Goal: Task Accomplishment & Management: Complete application form

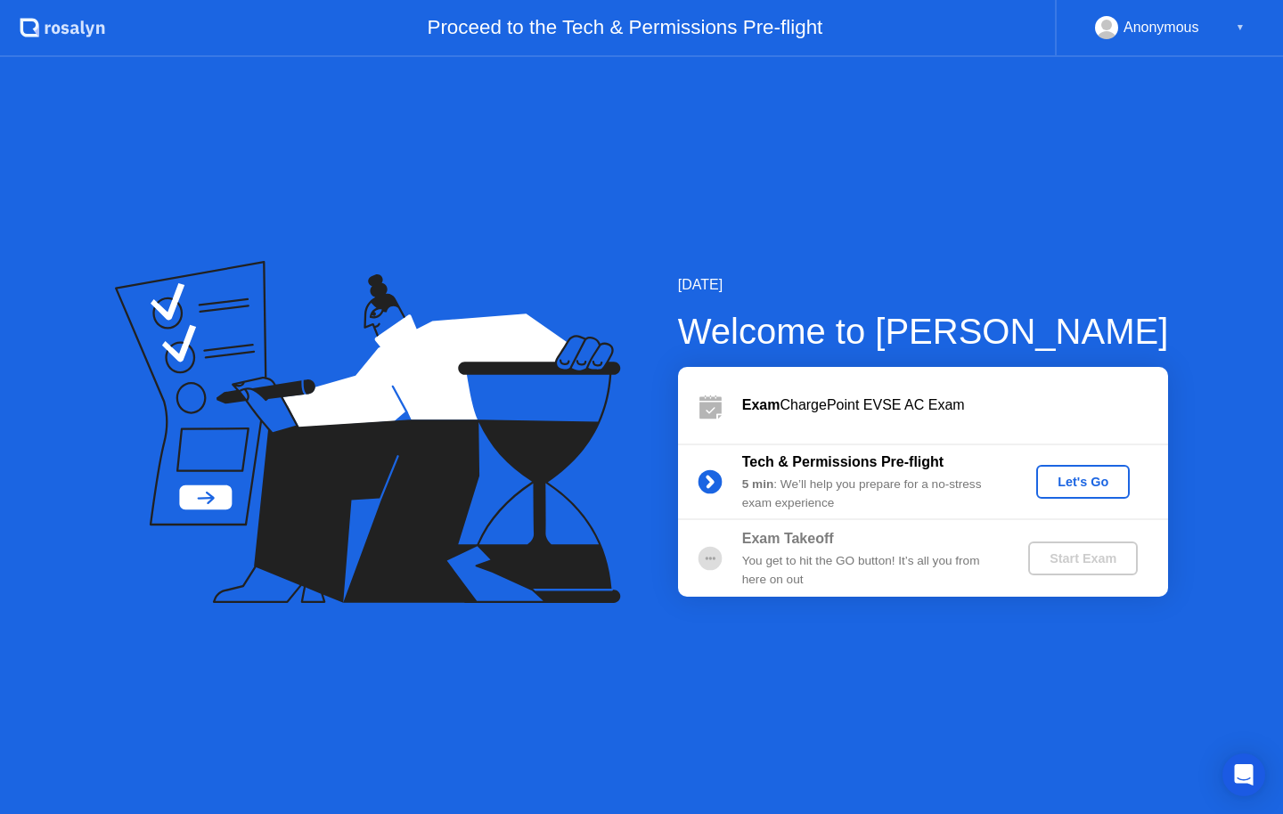
click at [1108, 489] on div "Let's Go" at bounding box center [1082, 482] width 79 height 14
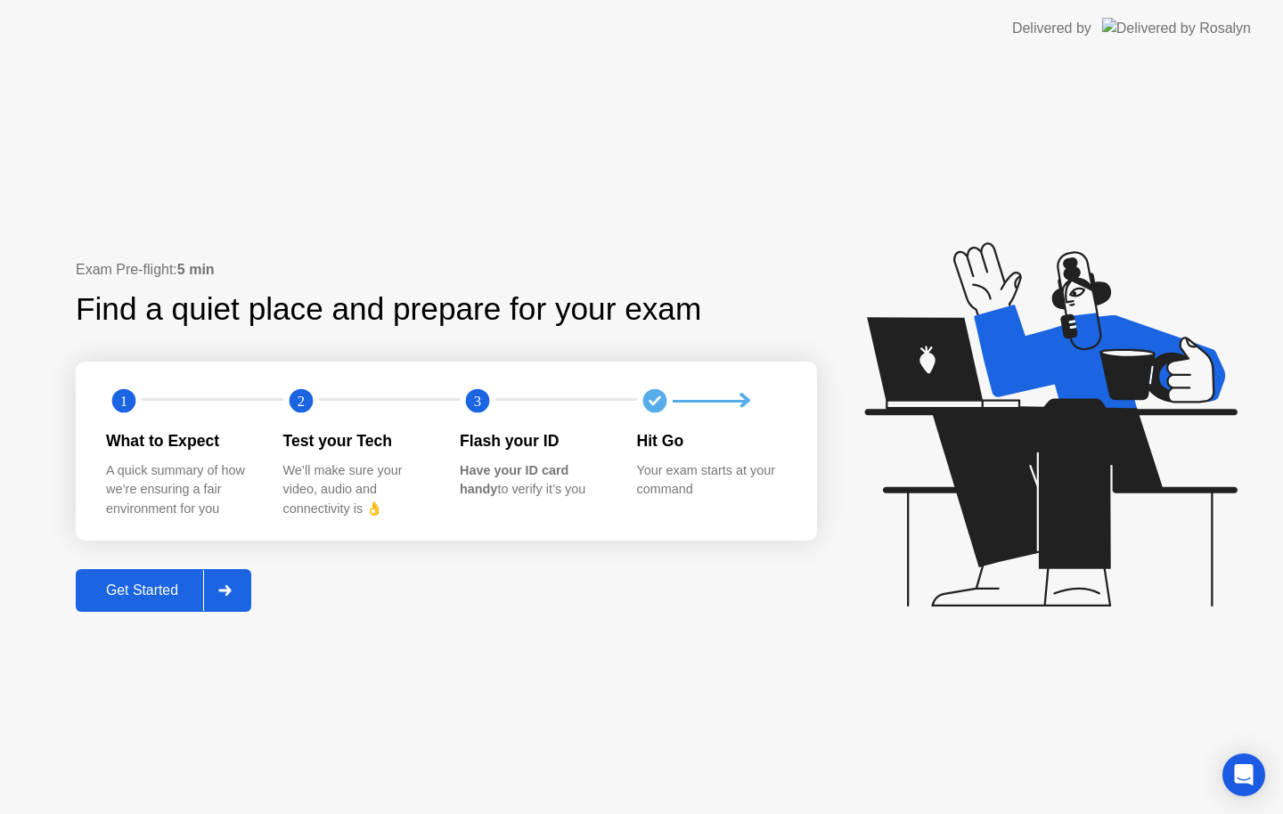
click at [125, 592] on div "Get Started" at bounding box center [142, 591] width 122 height 16
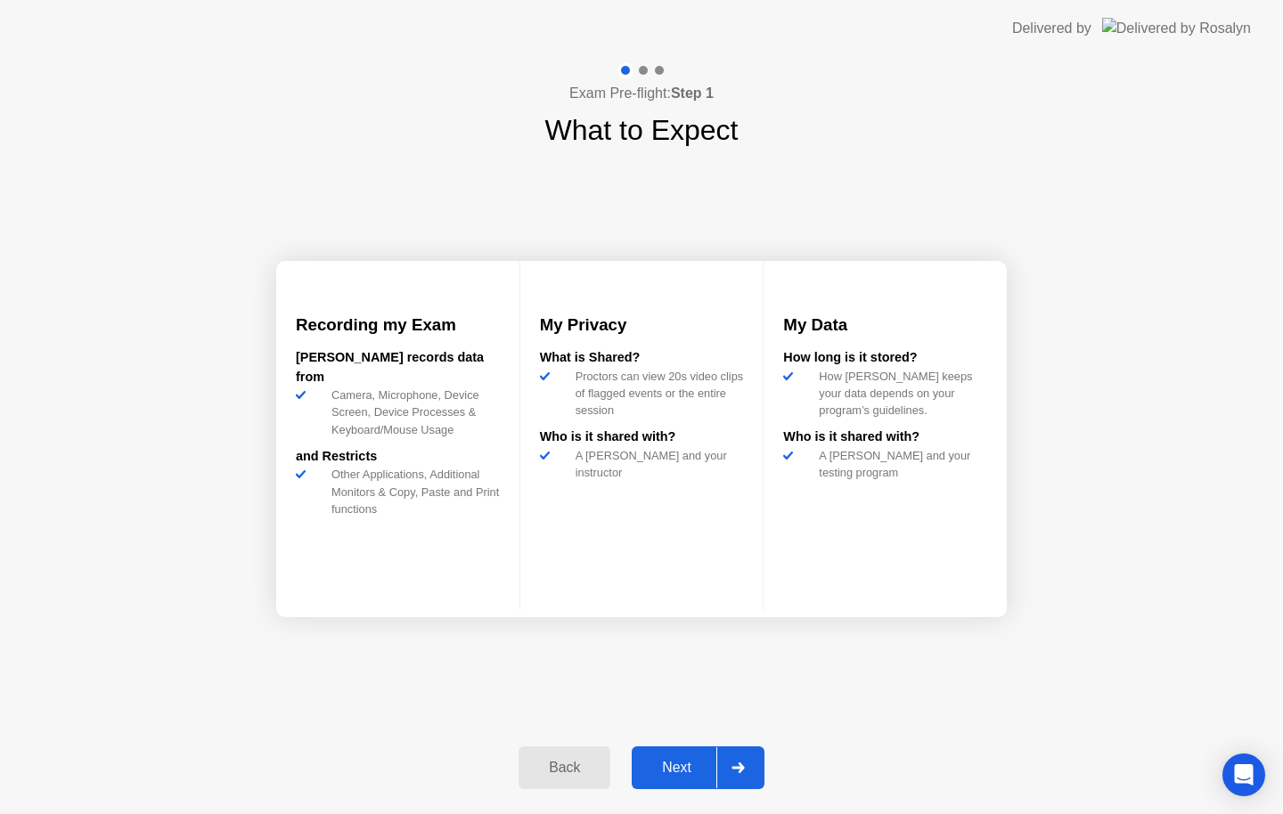
click at [682, 765] on div "Next" at bounding box center [676, 768] width 79 height 16
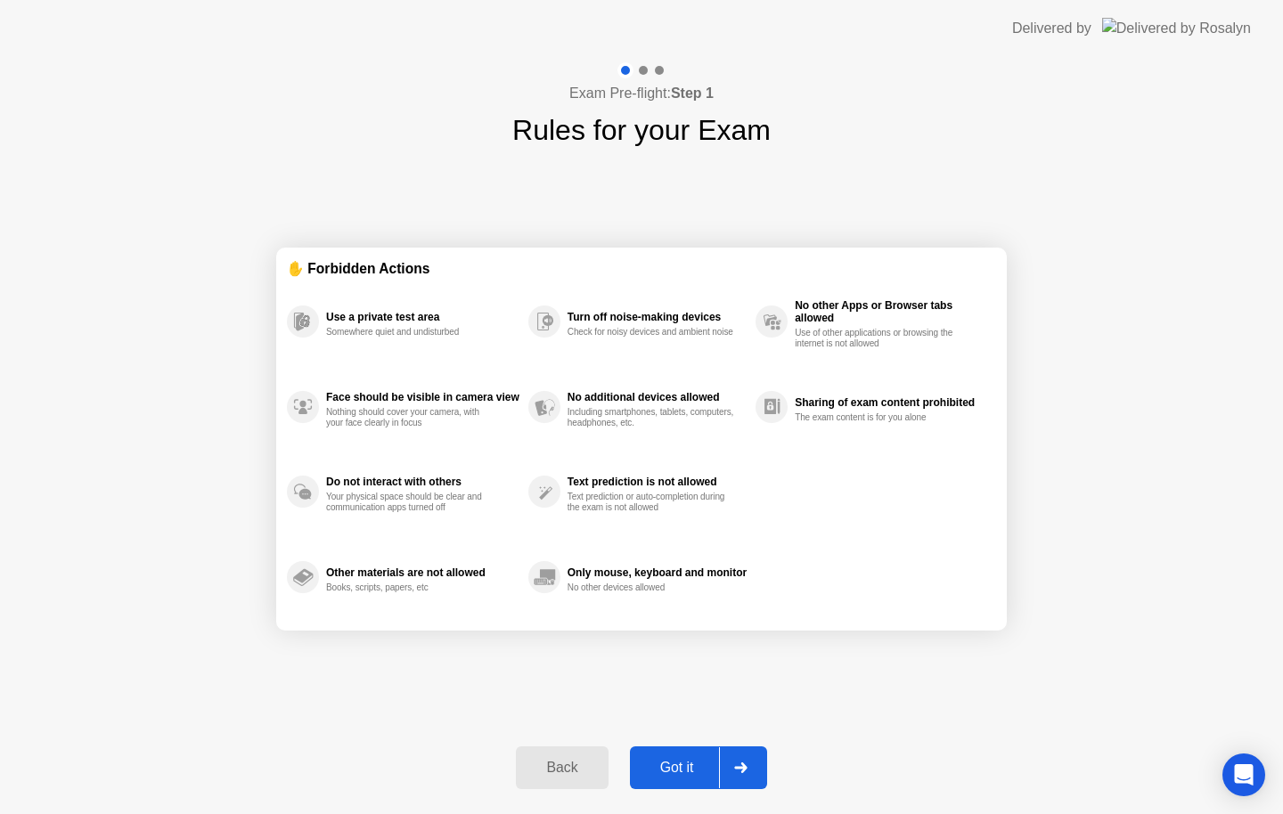
click at [668, 783] on button "Got it" at bounding box center [698, 768] width 137 height 43
select select "Available cameras"
select select "Available speakers"
select select "Available microphones"
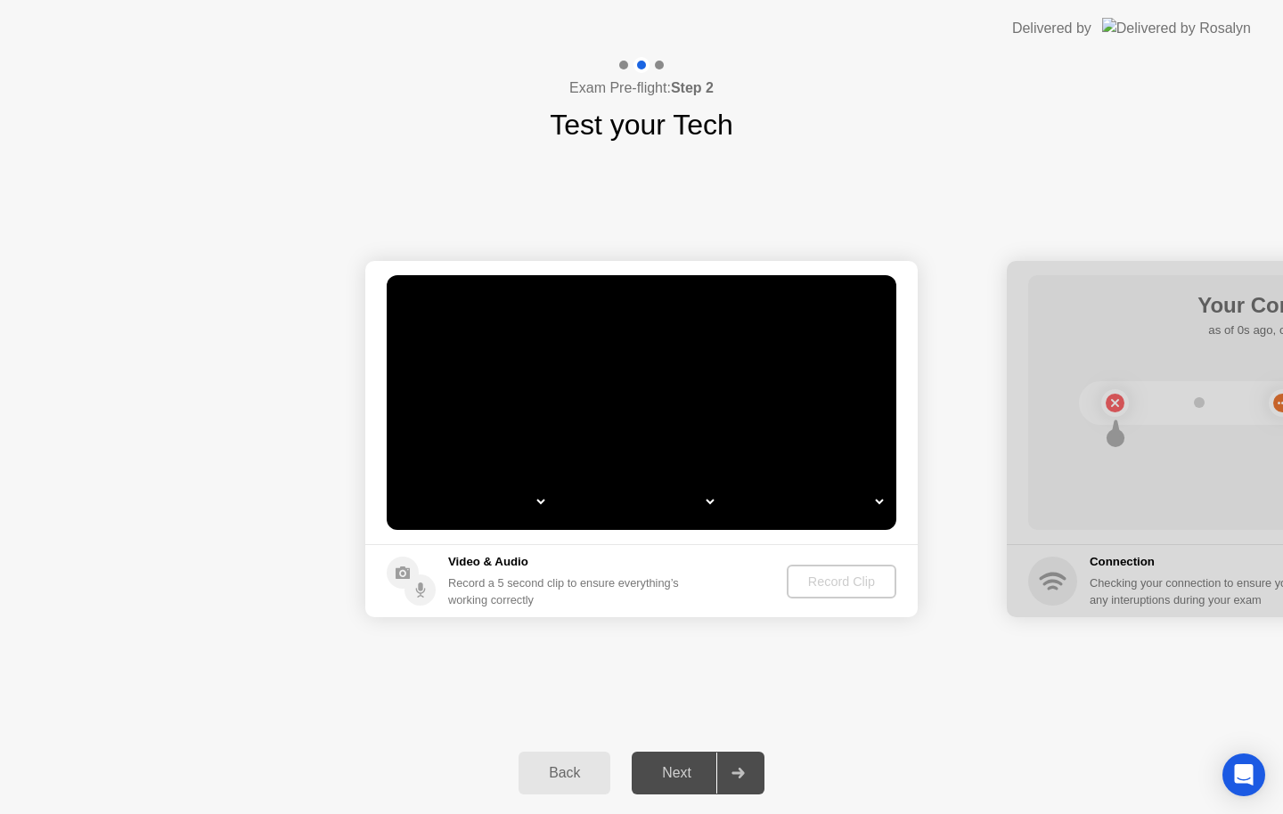
select select "*"
select select "**********"
select select "*******"
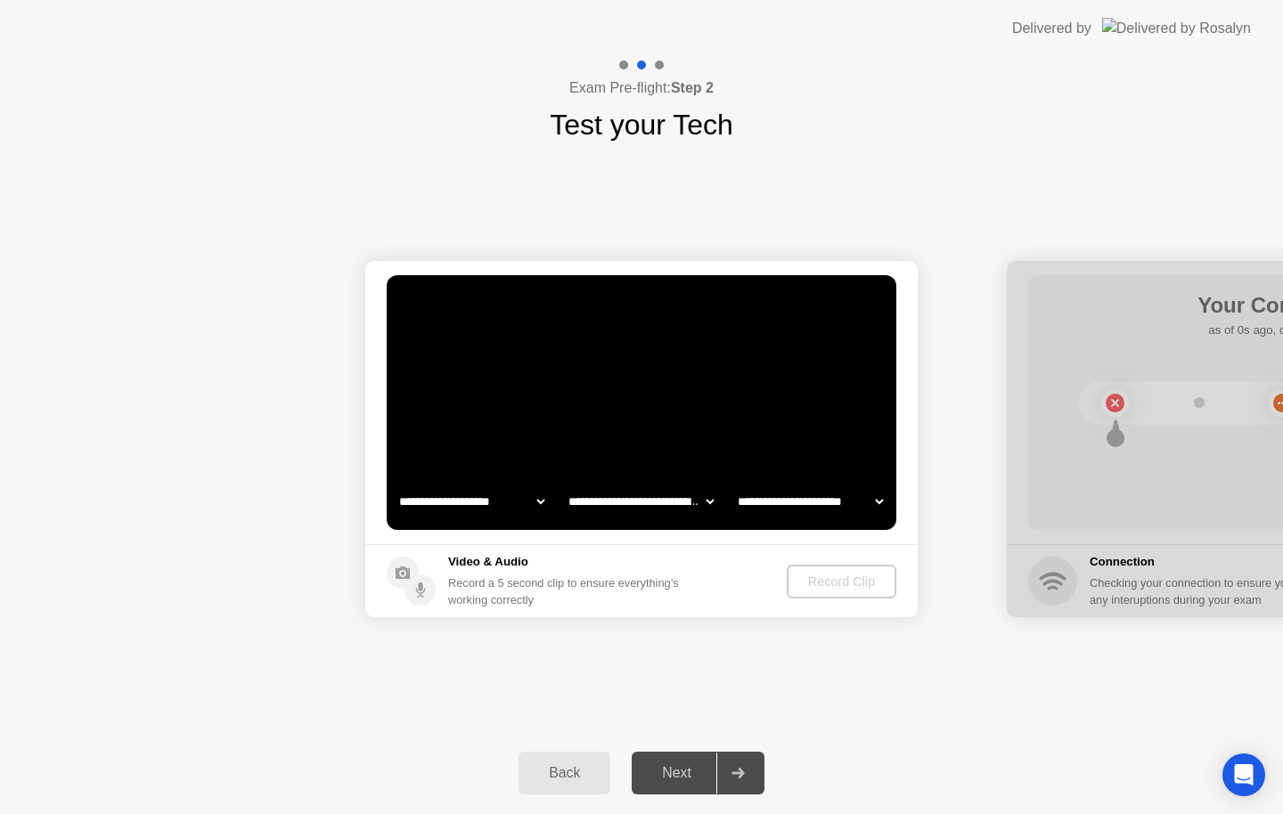
select select "*******"
click at [847, 582] on div "Record Clip" at bounding box center [842, 582] width 95 height 14
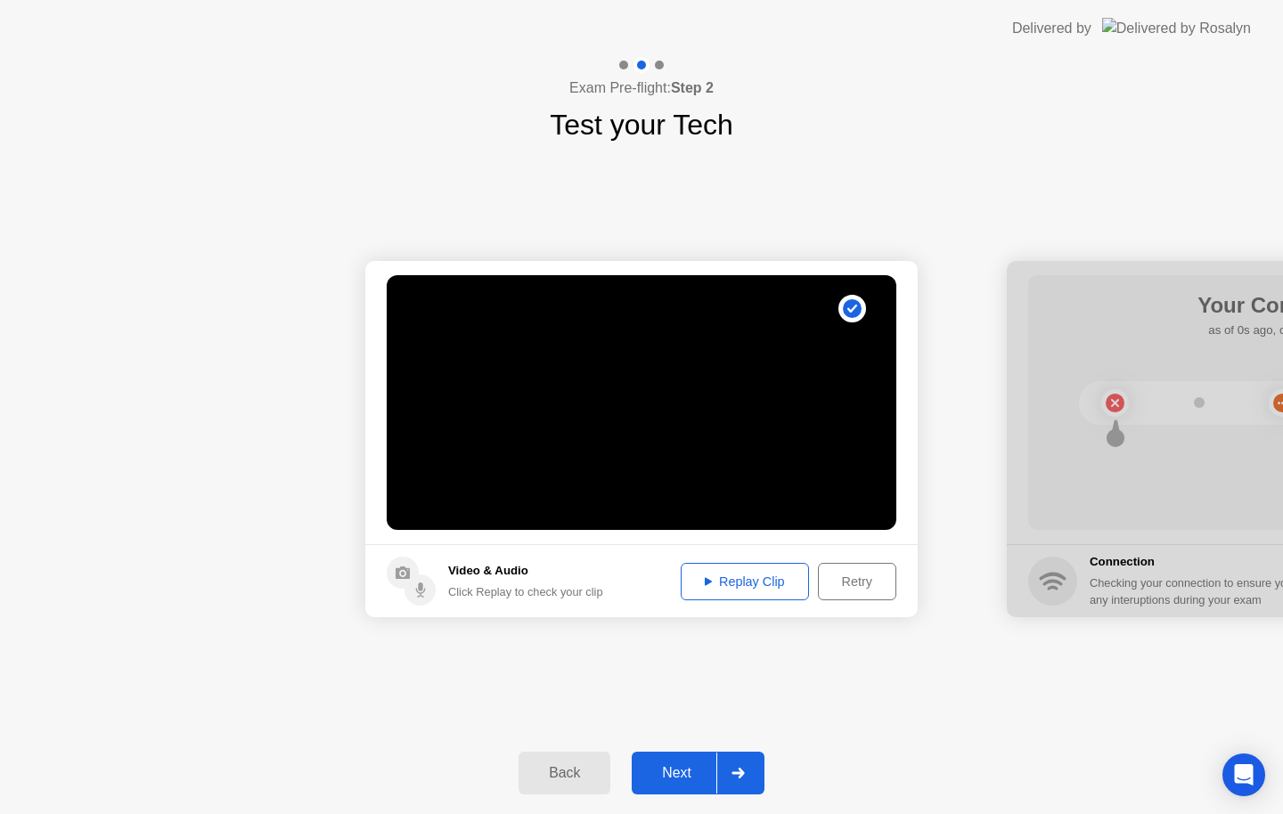
click at [672, 774] on div "Next" at bounding box center [676, 773] width 79 height 16
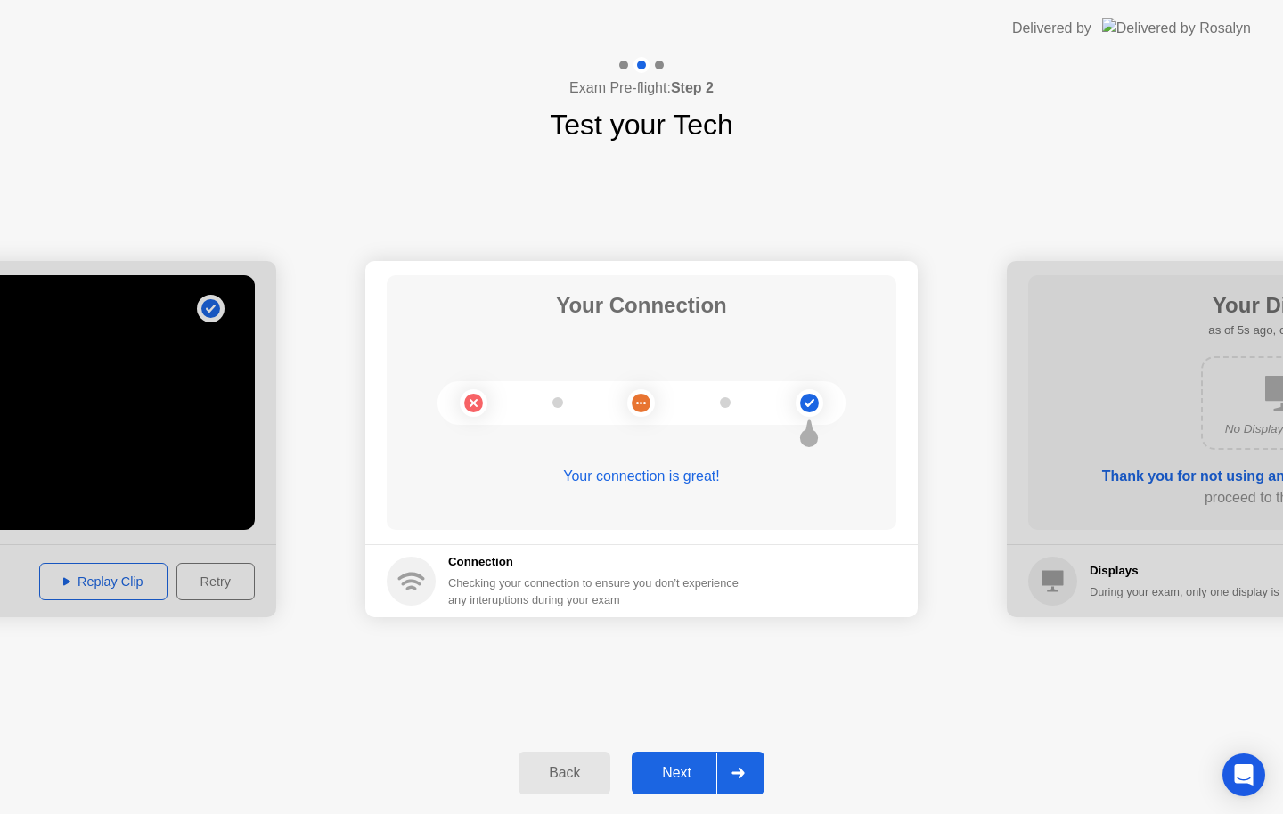
click at [673, 772] on div "Next" at bounding box center [676, 773] width 79 height 16
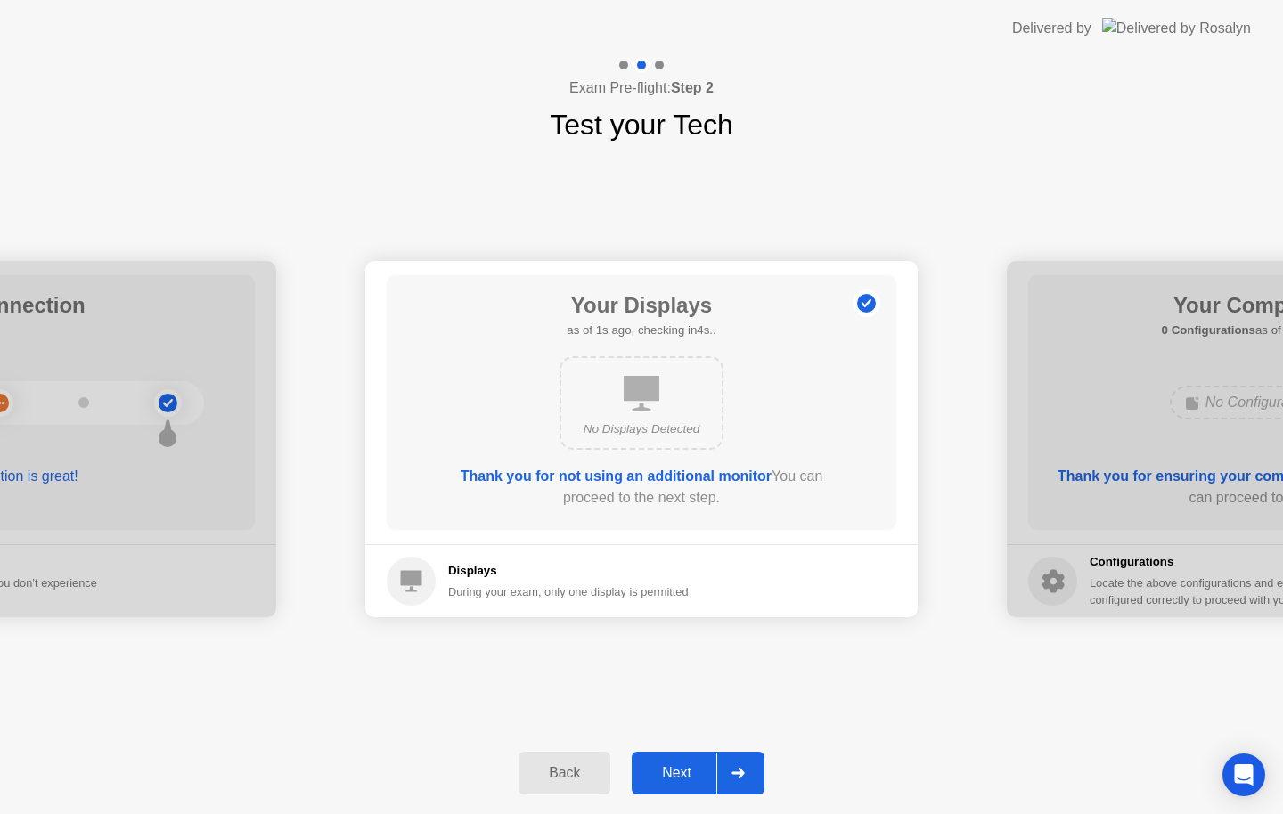
click at [690, 774] on div "Next" at bounding box center [676, 773] width 79 height 16
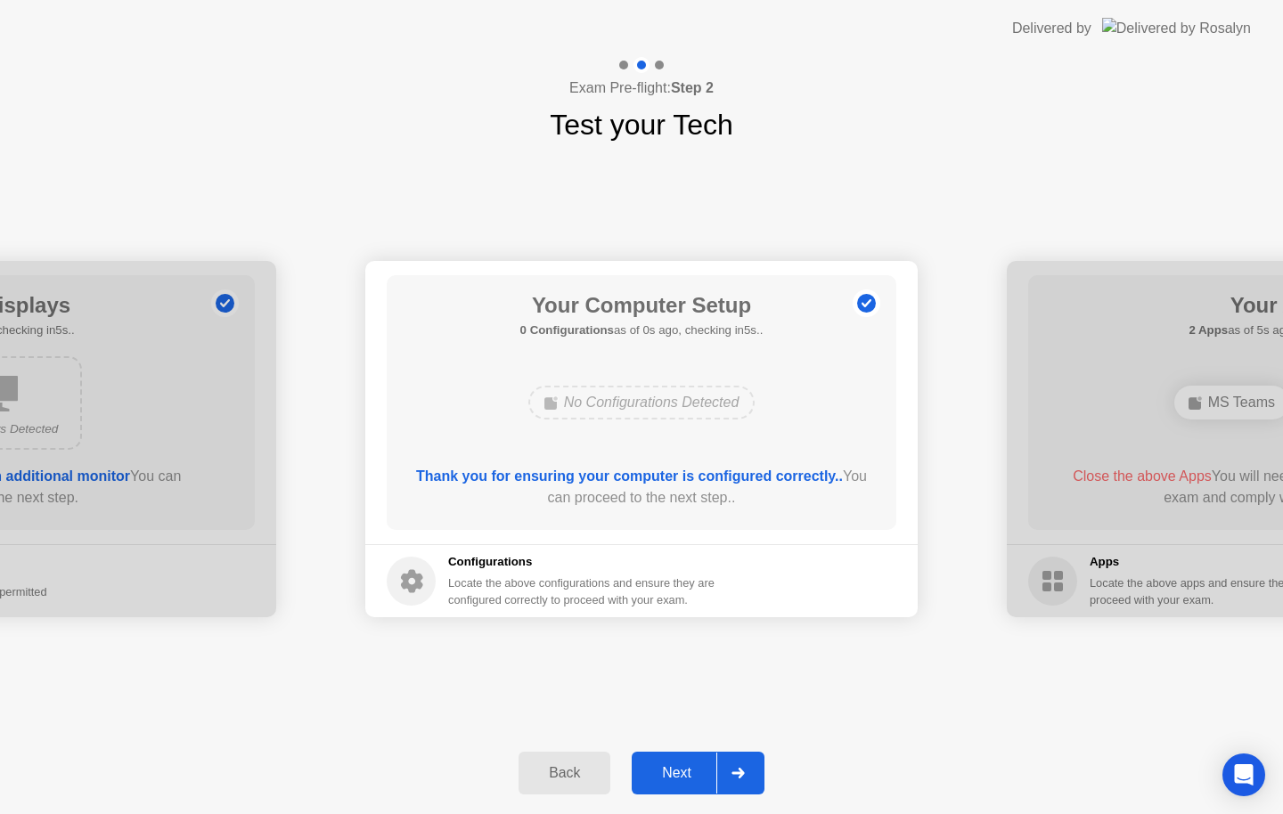
click at [688, 773] on div "Next" at bounding box center [676, 773] width 79 height 16
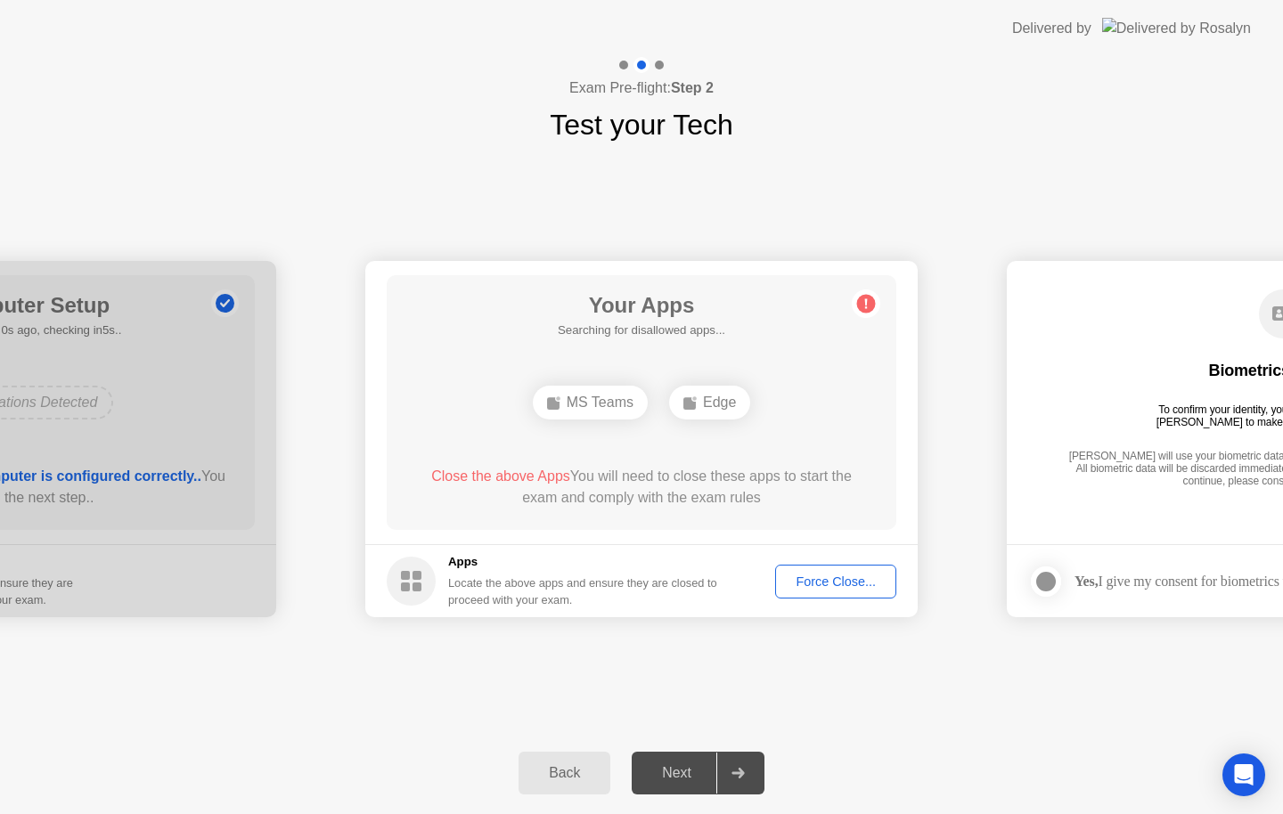
click at [844, 585] on div "Force Close..." at bounding box center [835, 582] width 109 height 14
click at [917, 691] on div "**********" at bounding box center [641, 439] width 1283 height 586
click at [856, 584] on div "Force Close..." at bounding box center [835, 582] width 109 height 14
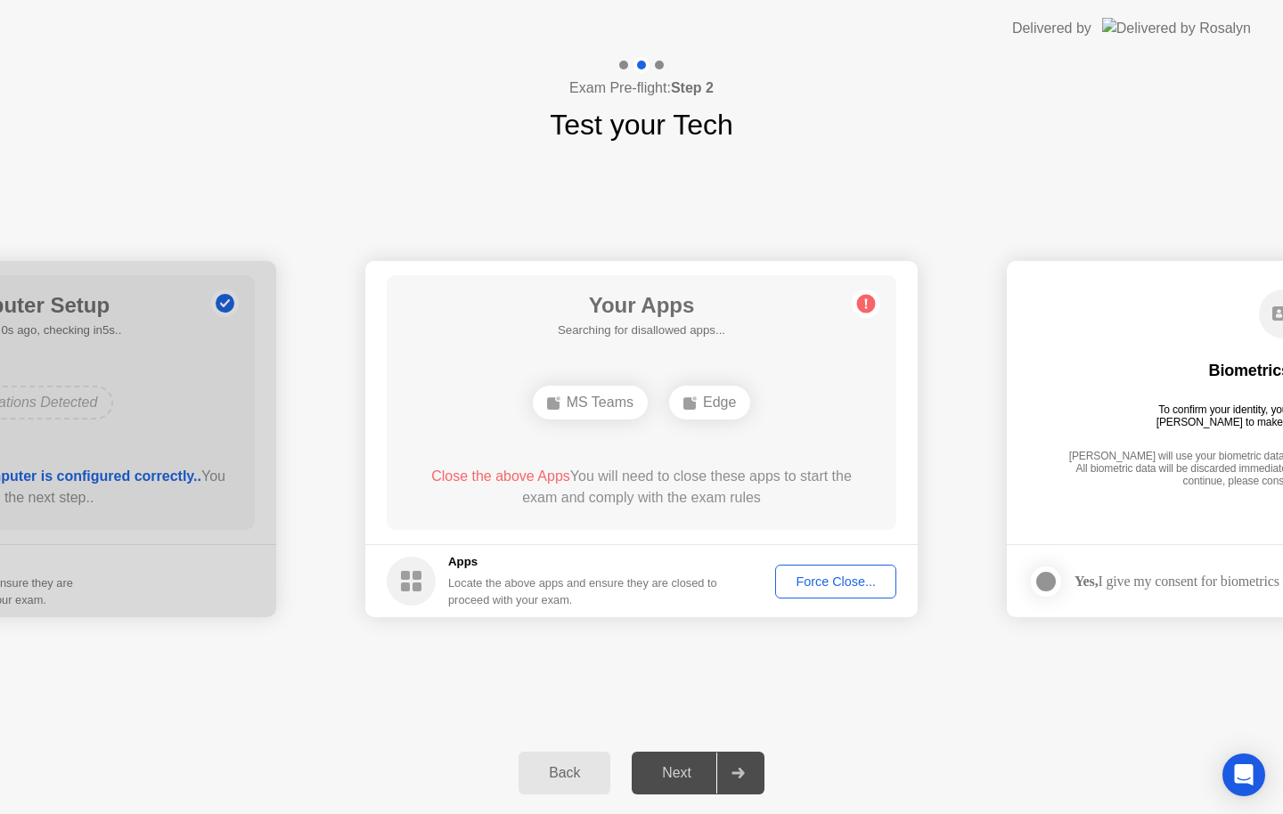
click at [621, 417] on div "MS Teams" at bounding box center [590, 403] width 115 height 34
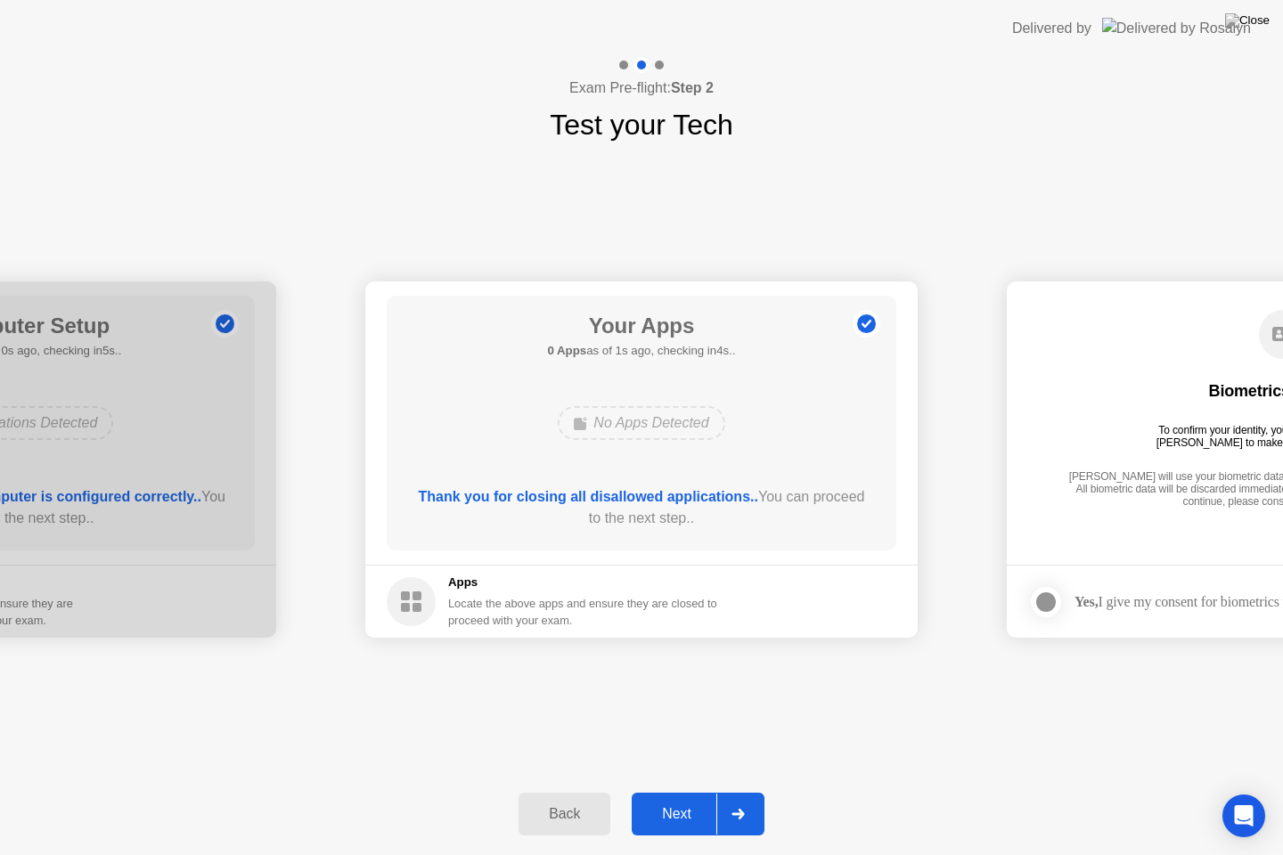
click at [686, 814] on div "Next" at bounding box center [676, 814] width 79 height 16
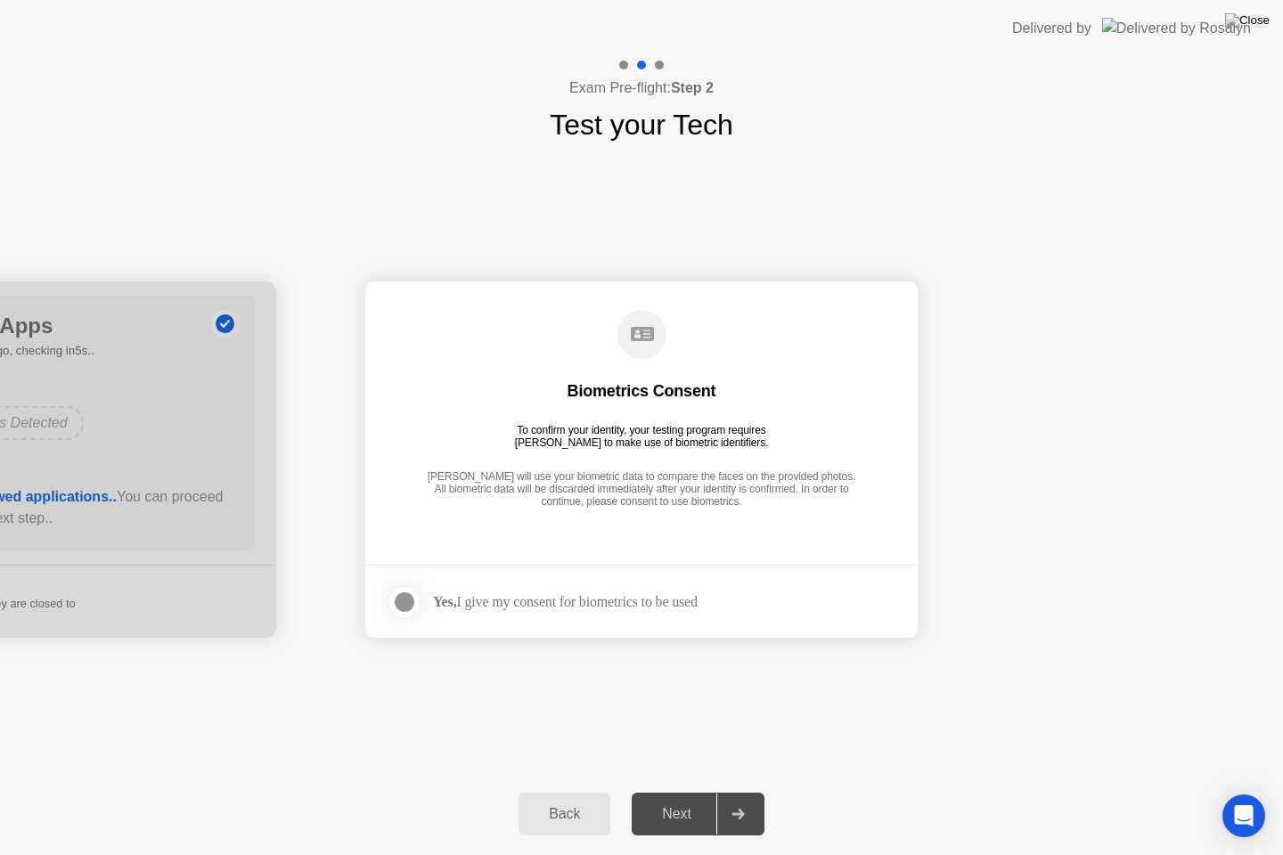
click at [424, 589] on label at bounding box center [410, 603] width 46 height 36
click at [685, 814] on div "Next" at bounding box center [676, 814] width 79 height 16
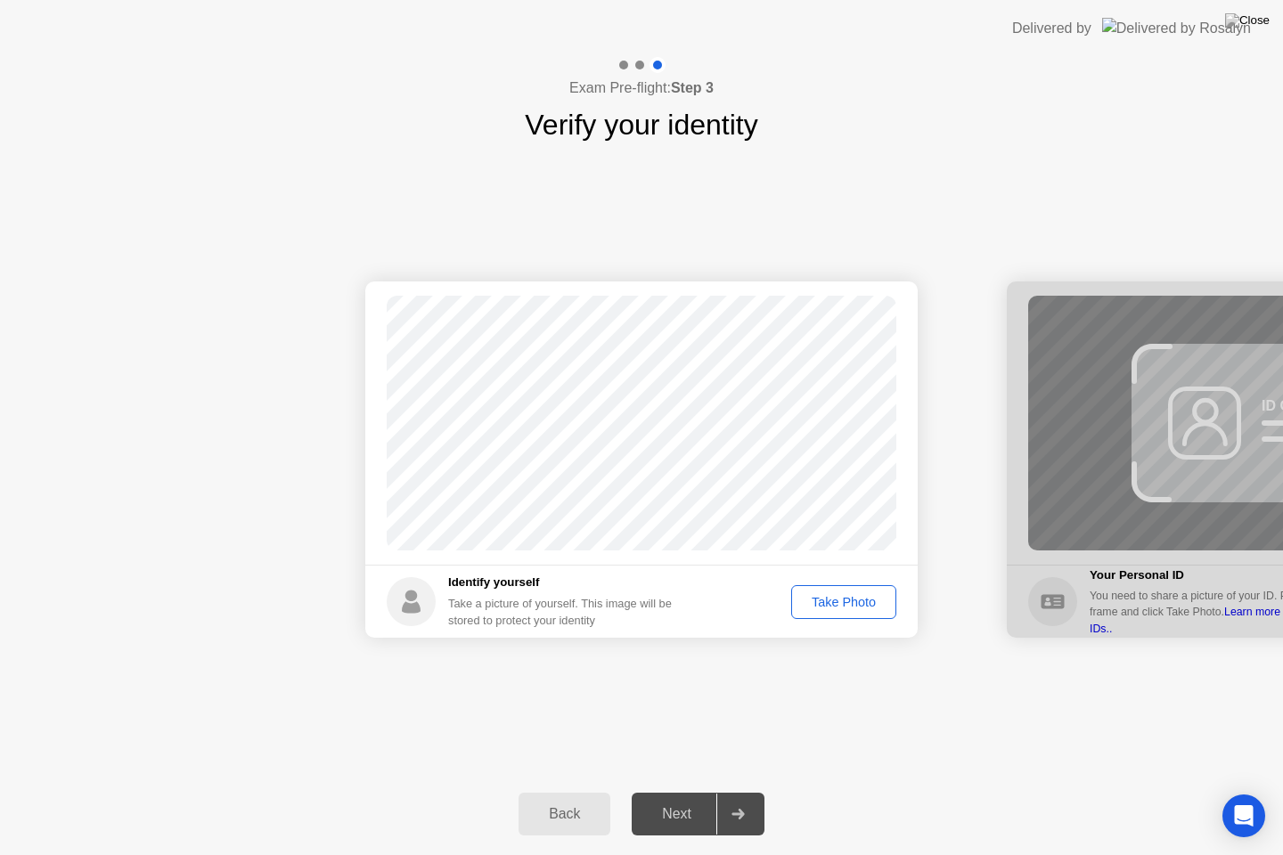
click at [848, 595] on div "Take Photo" at bounding box center [843, 602] width 93 height 14
click at [689, 814] on button "Next" at bounding box center [698, 814] width 133 height 43
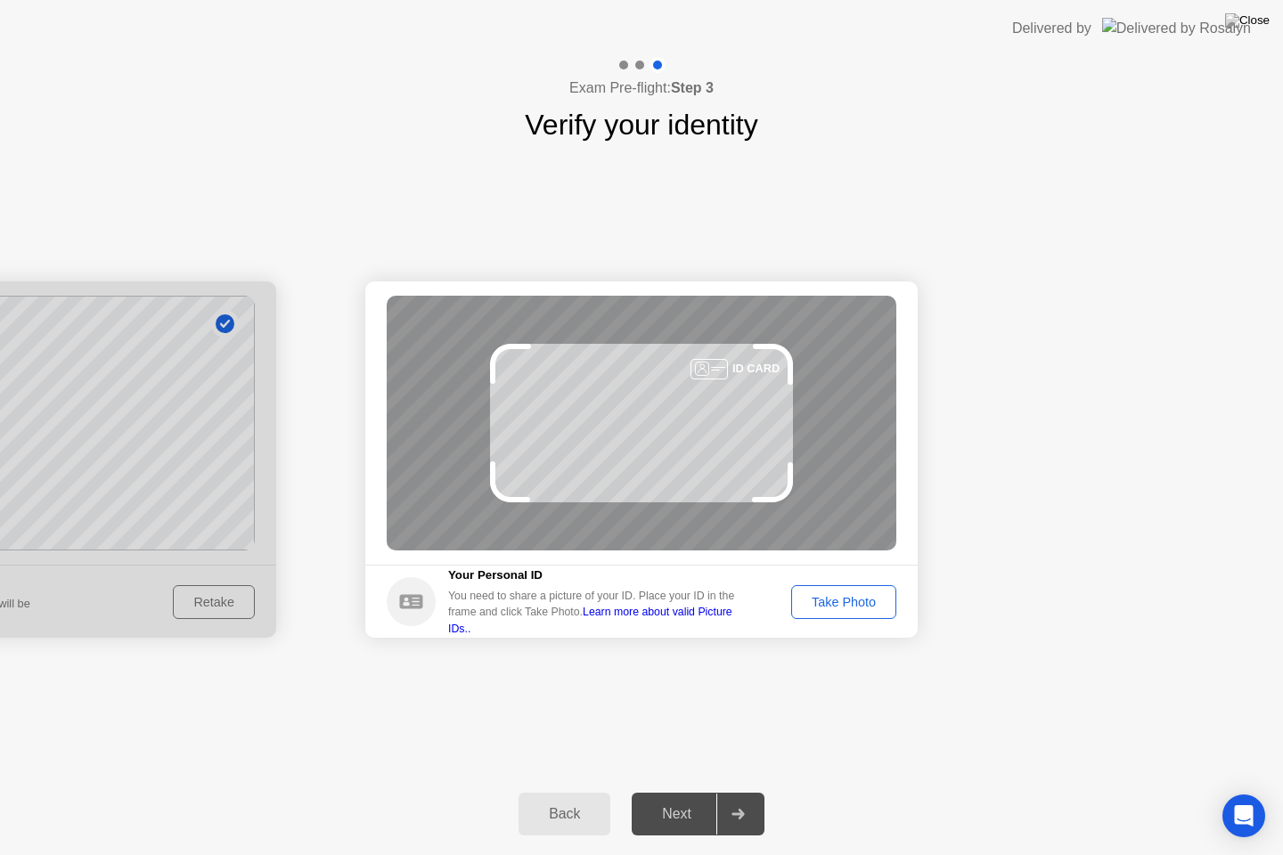
click at [847, 605] on div "Take Photo" at bounding box center [843, 602] width 93 height 14
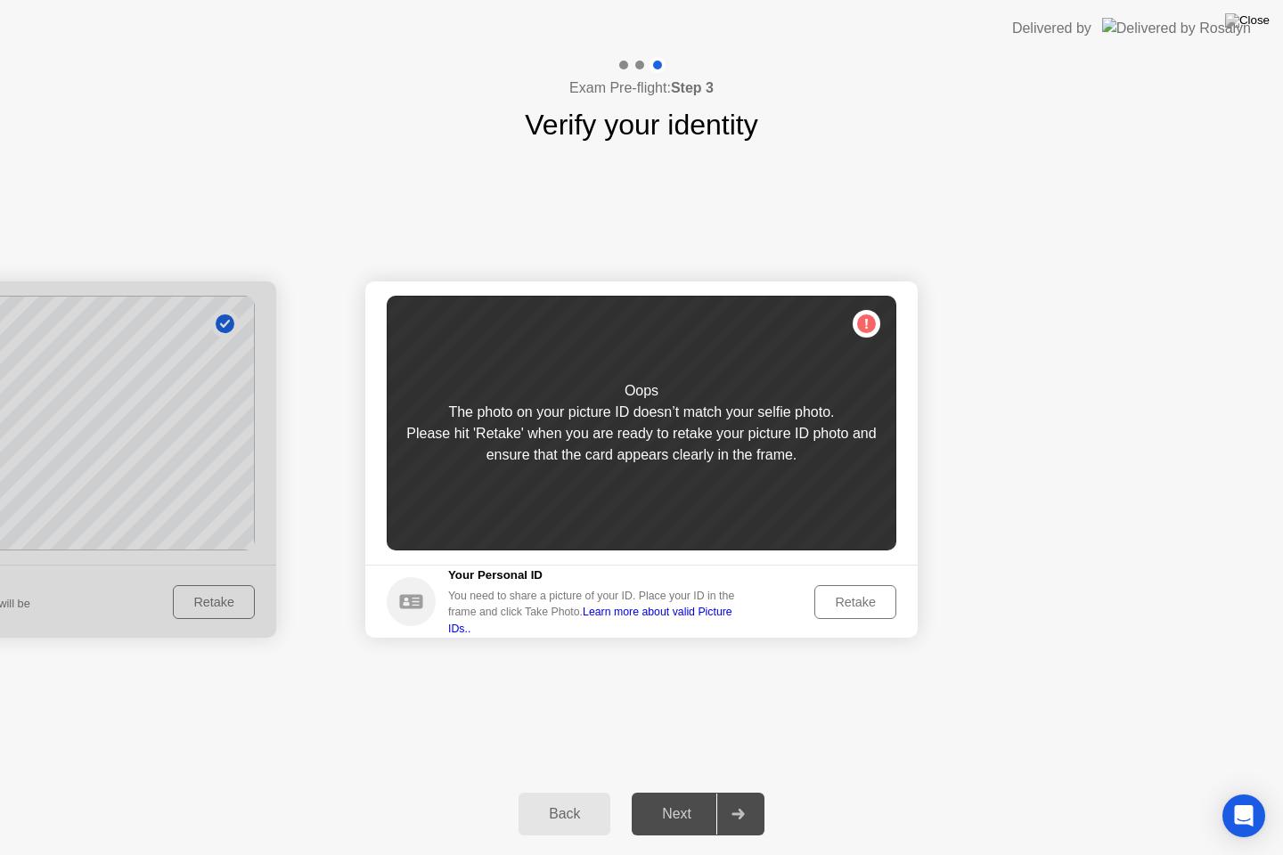
click at [867, 608] on div "Retake" at bounding box center [855, 602] width 69 height 14
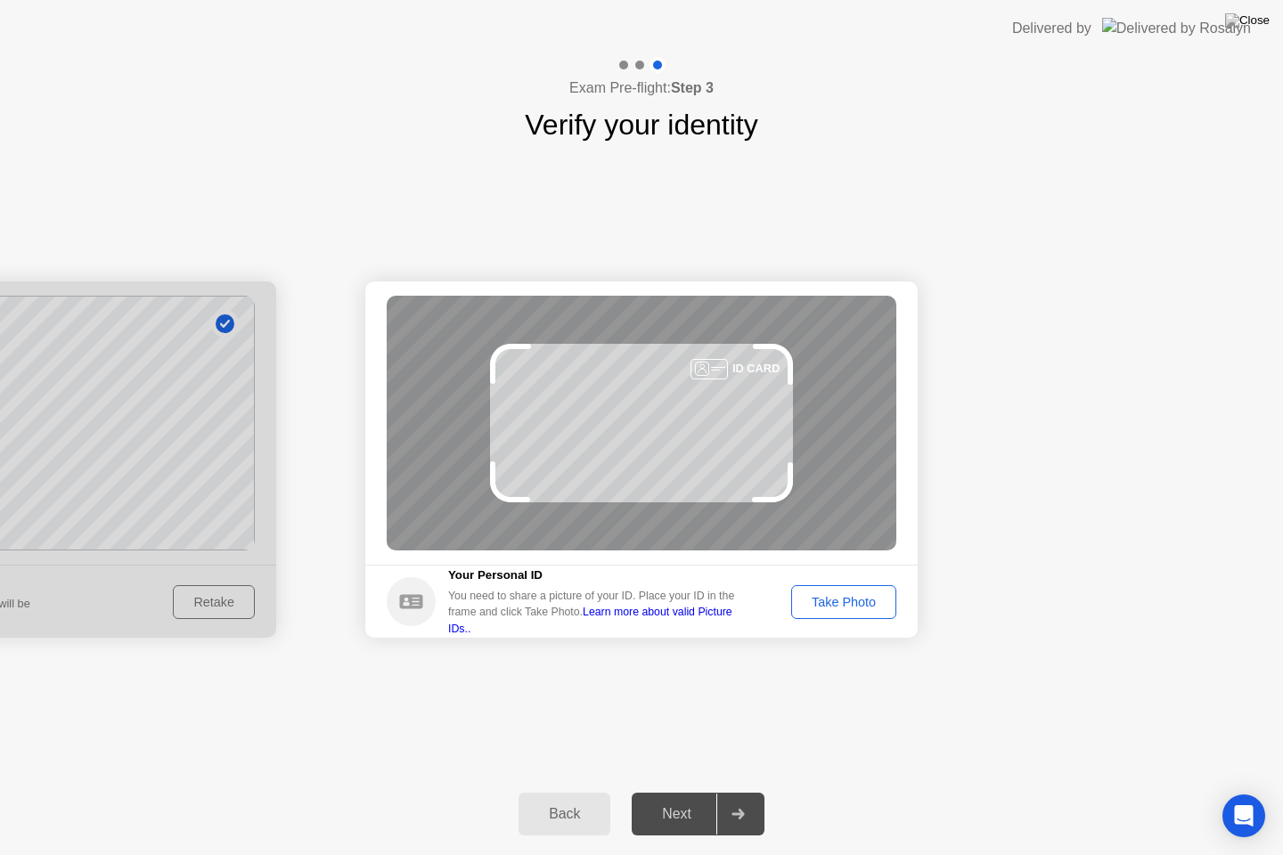
click at [1282, 814] on div "Back Next" at bounding box center [641, 814] width 1283 height 82
click at [1282, 763] on div "Success Photo is correctly taken Identify yourself Take a picture of yourself. …" at bounding box center [641, 459] width 1283 height 627
click at [862, 617] on button "Take Photo" at bounding box center [843, 602] width 105 height 34
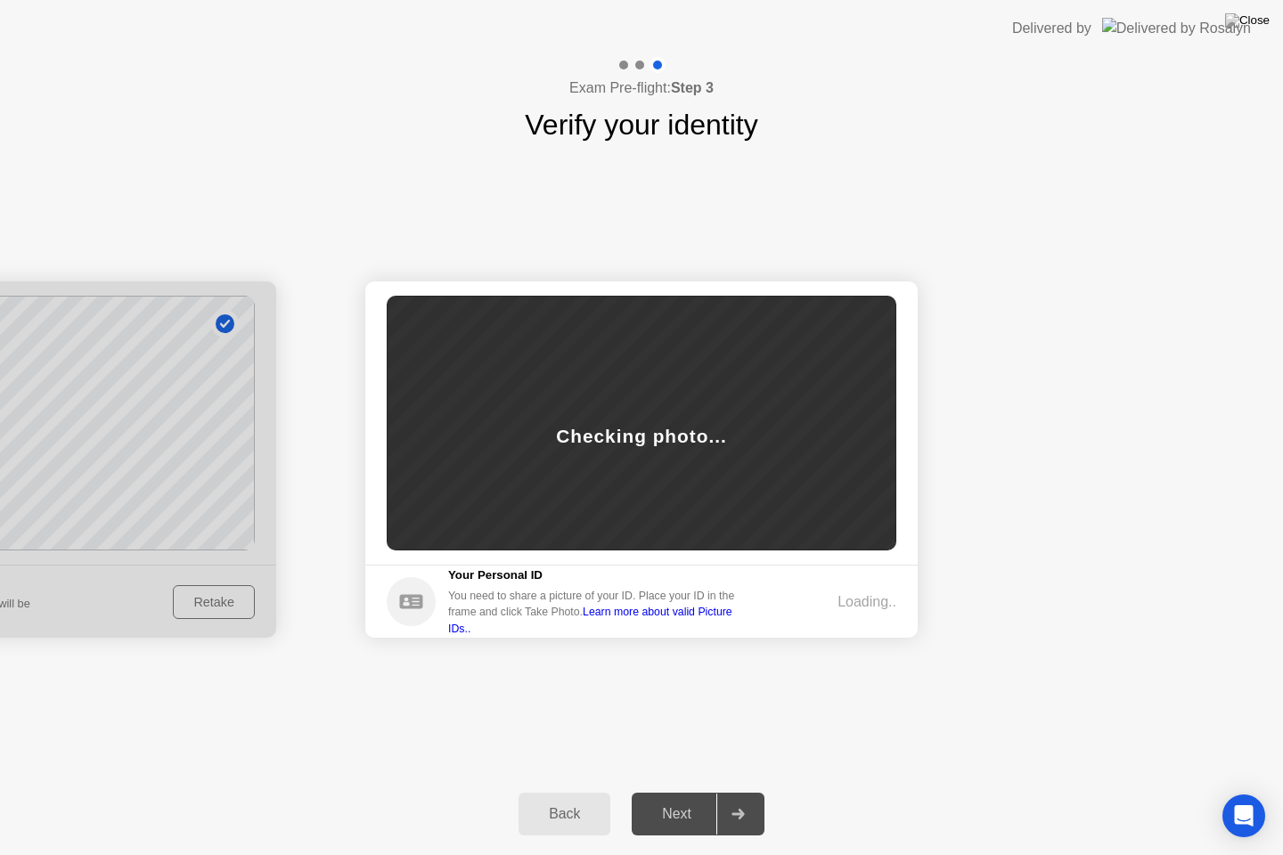
click at [842, 609] on div "Loading.." at bounding box center [867, 602] width 59 height 21
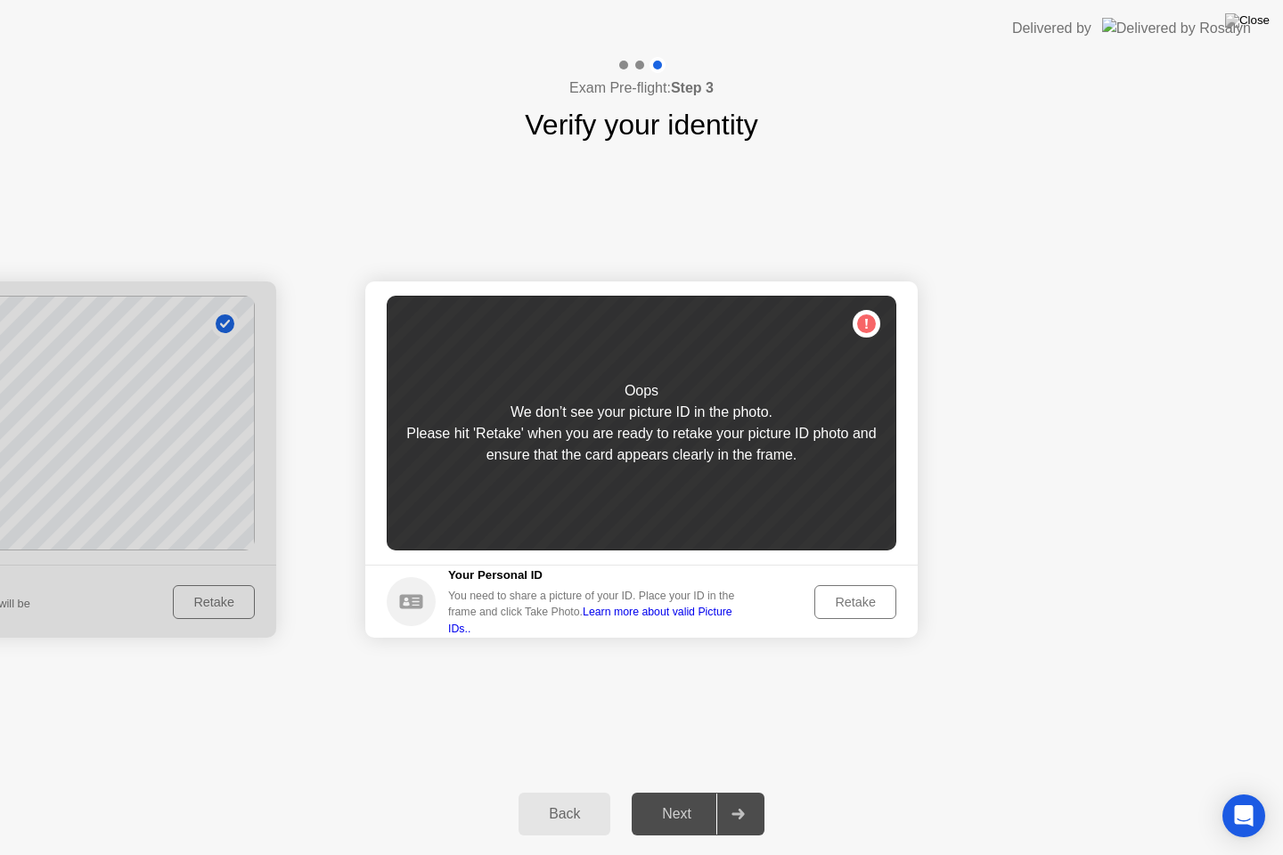
click at [917, 617] on footer "Your Personal ID You need to share a picture of your ID. Place your ID in the f…" at bounding box center [641, 601] width 552 height 73
click at [851, 614] on button "Retake" at bounding box center [855, 602] width 82 height 34
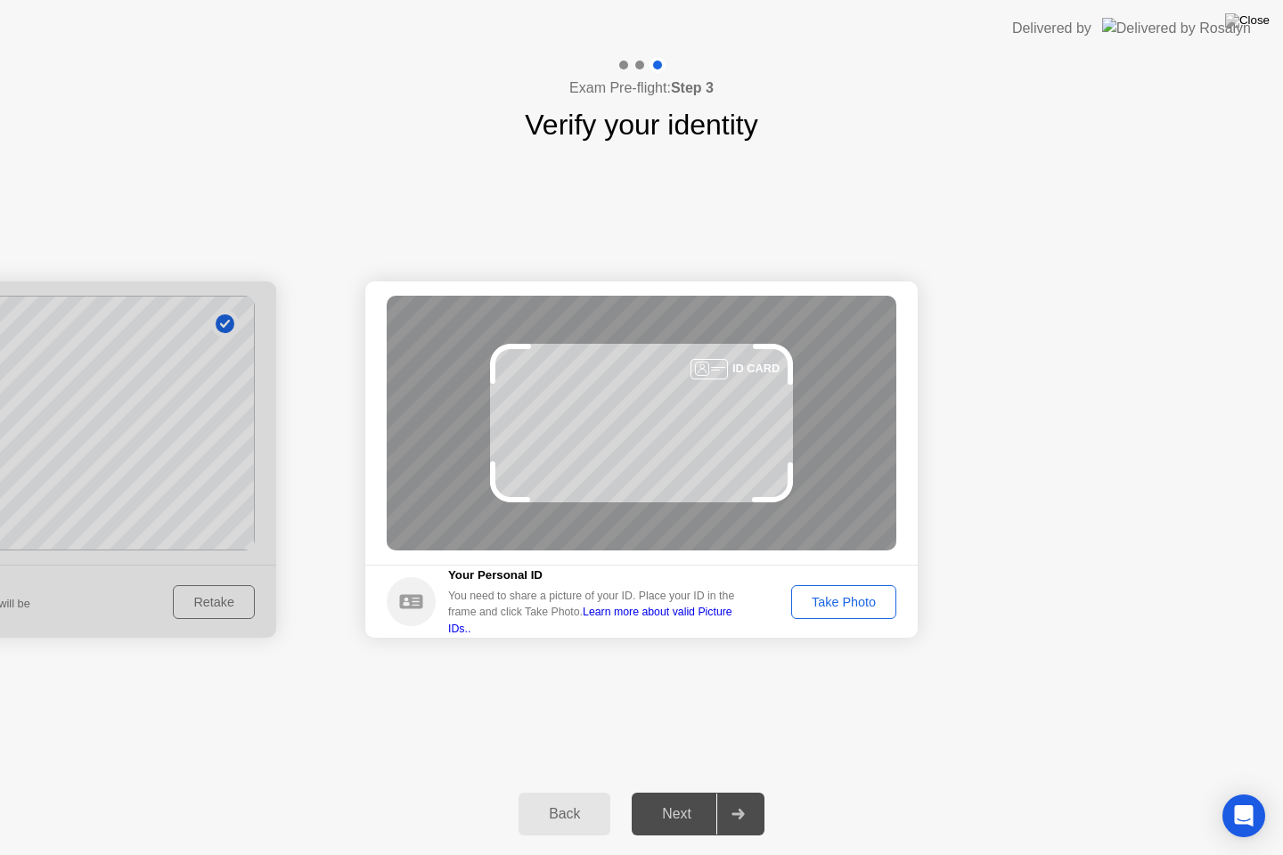
click at [843, 606] on div "Take Photo" at bounding box center [843, 602] width 93 height 14
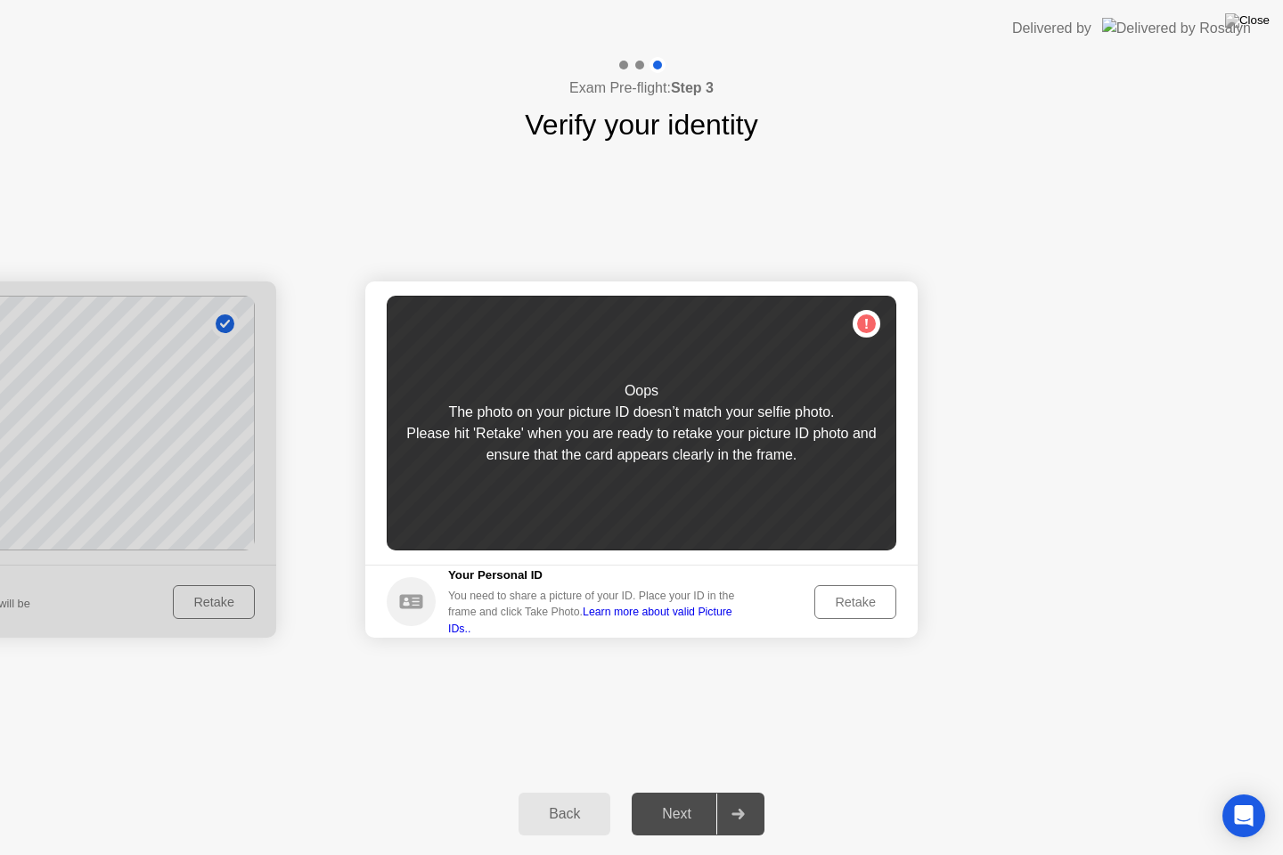
click at [212, 615] on div at bounding box center [0, 460] width 552 height 356
click at [576, 814] on div "Back" at bounding box center [564, 814] width 81 height 16
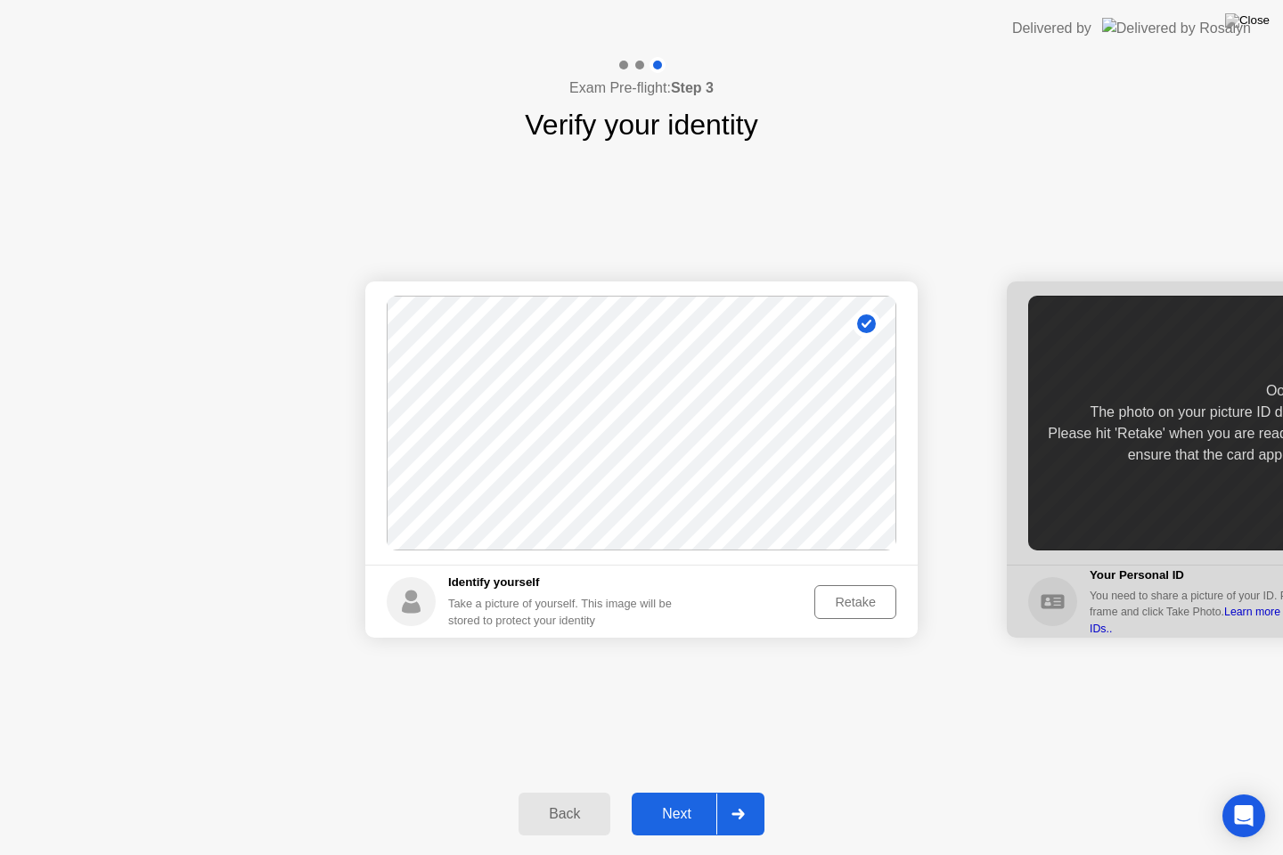
click at [860, 598] on div "Retake" at bounding box center [855, 602] width 69 height 14
click at [0, 127] on div "Exam Pre-flight: Step 3 Verify your identity" at bounding box center [641, 101] width 1283 height 89
click at [834, 612] on button "Take Photo" at bounding box center [843, 602] width 105 height 34
click at [675, 814] on button "Next" at bounding box center [698, 814] width 133 height 43
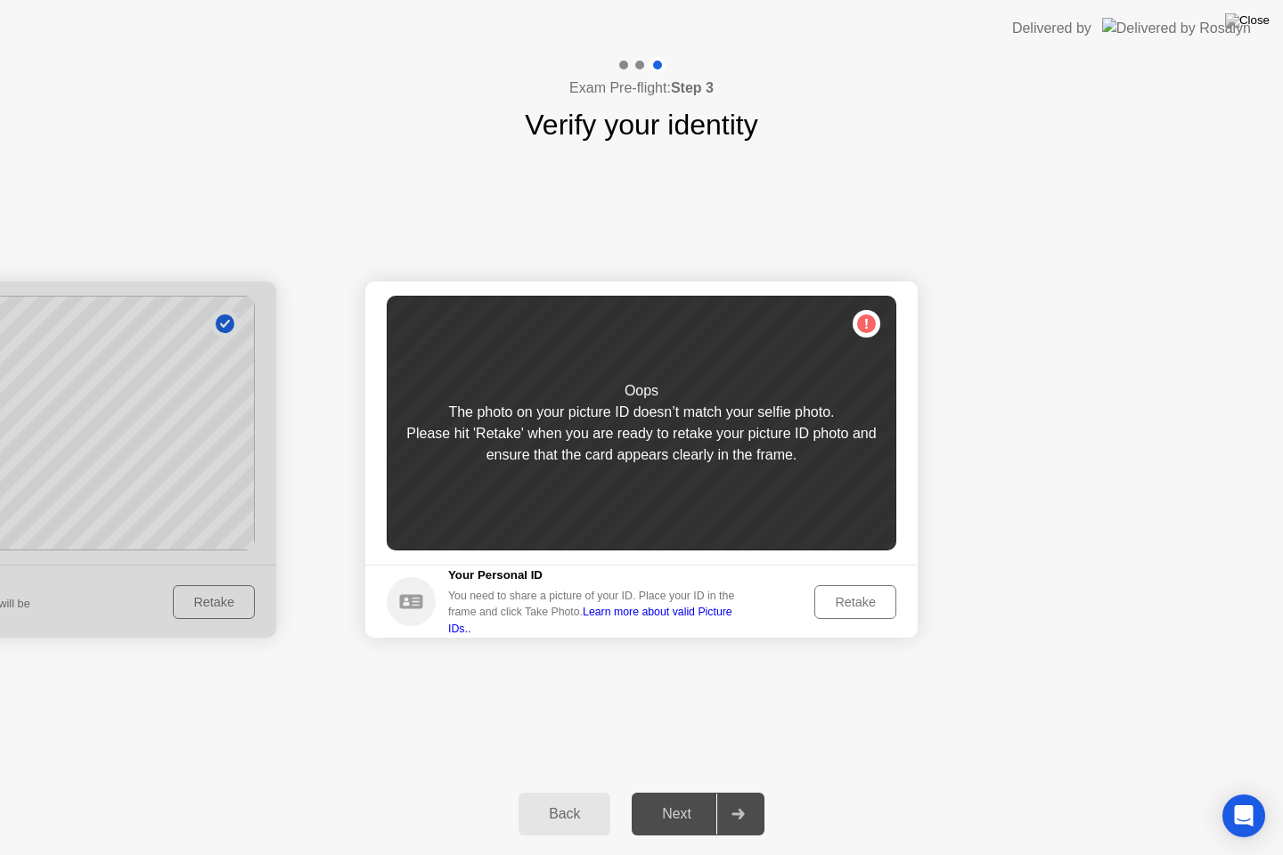
click at [857, 608] on div "Retake" at bounding box center [855, 602] width 69 height 14
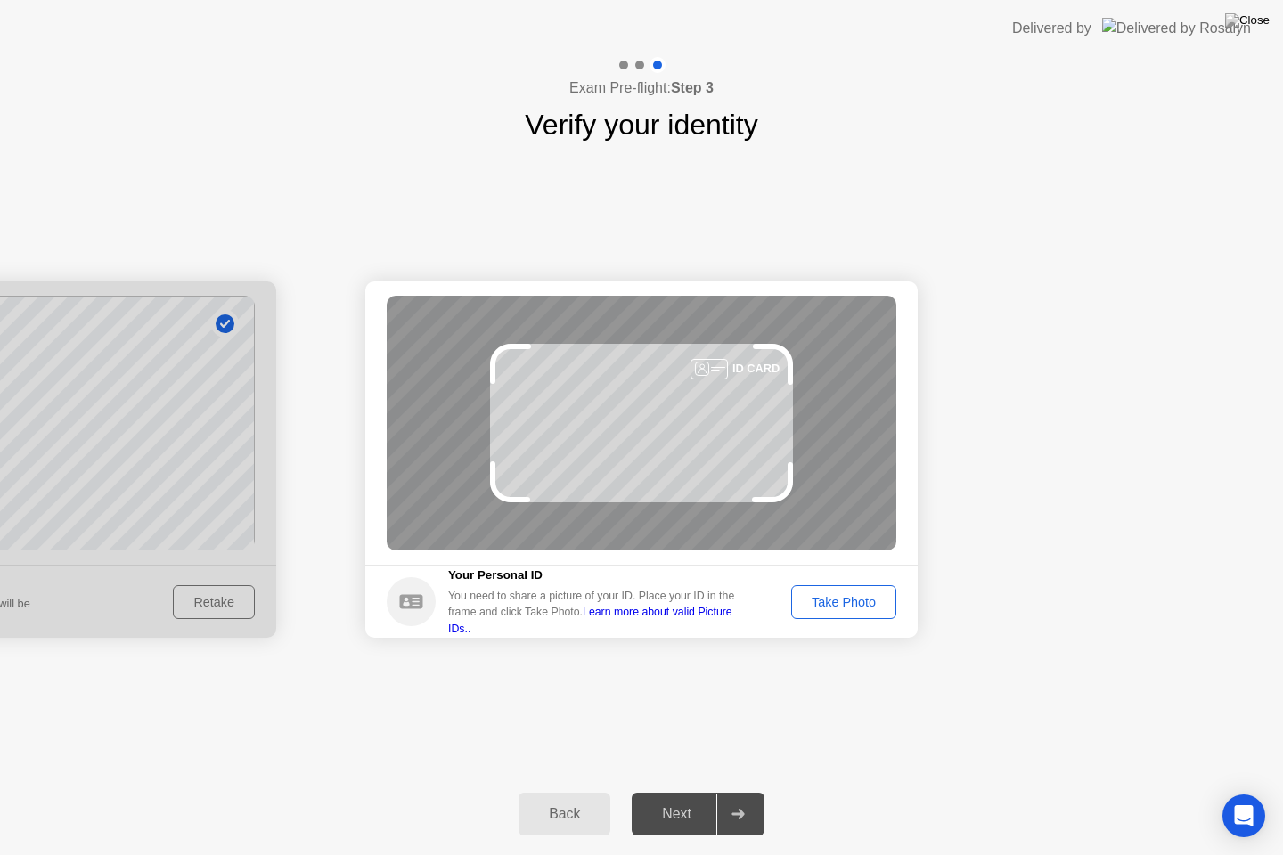
click at [849, 616] on button "Take Photo" at bounding box center [843, 602] width 105 height 34
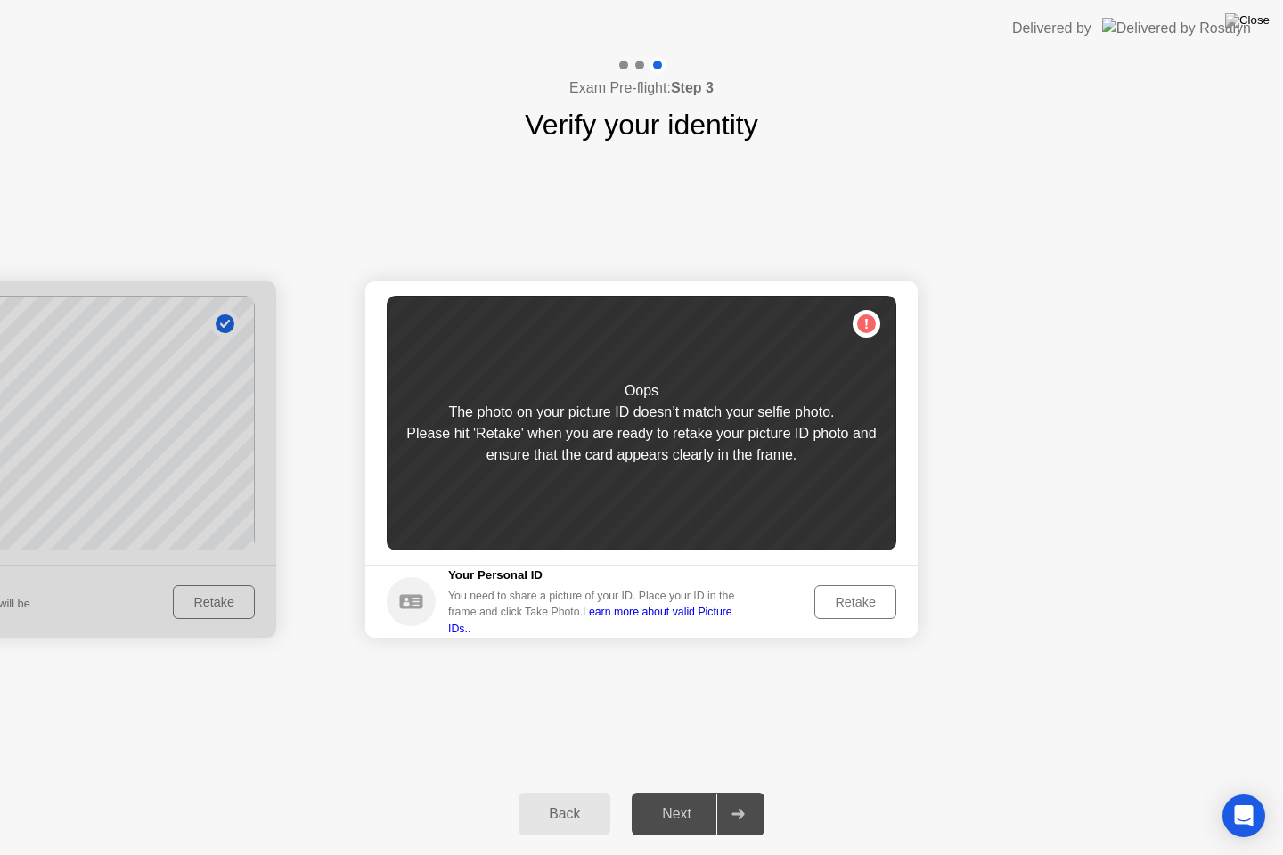
click at [854, 609] on div "Retake" at bounding box center [855, 602] width 69 height 14
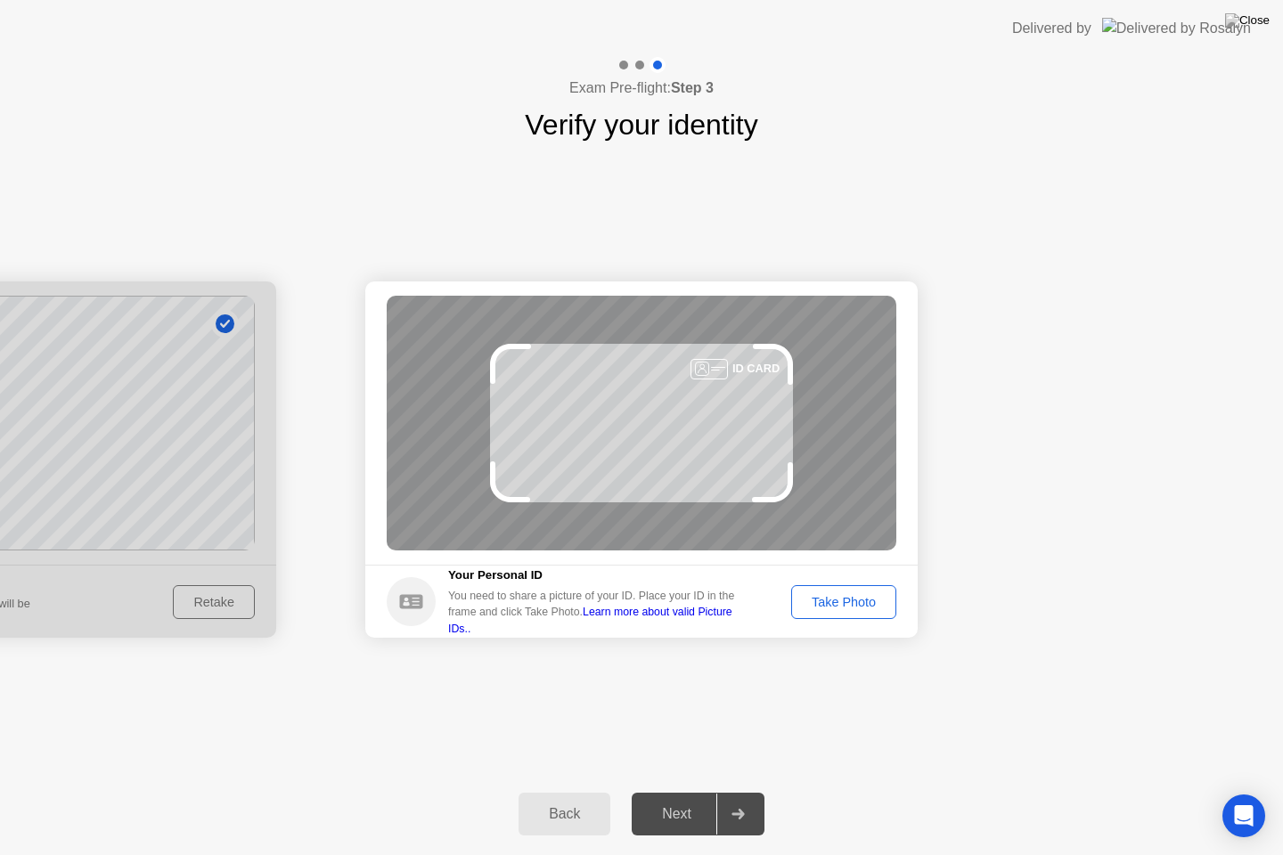
click at [683, 413] on div "ID CARD" at bounding box center [642, 423] width 510 height 255
click at [844, 595] on div "Take Photo" at bounding box center [843, 602] width 93 height 14
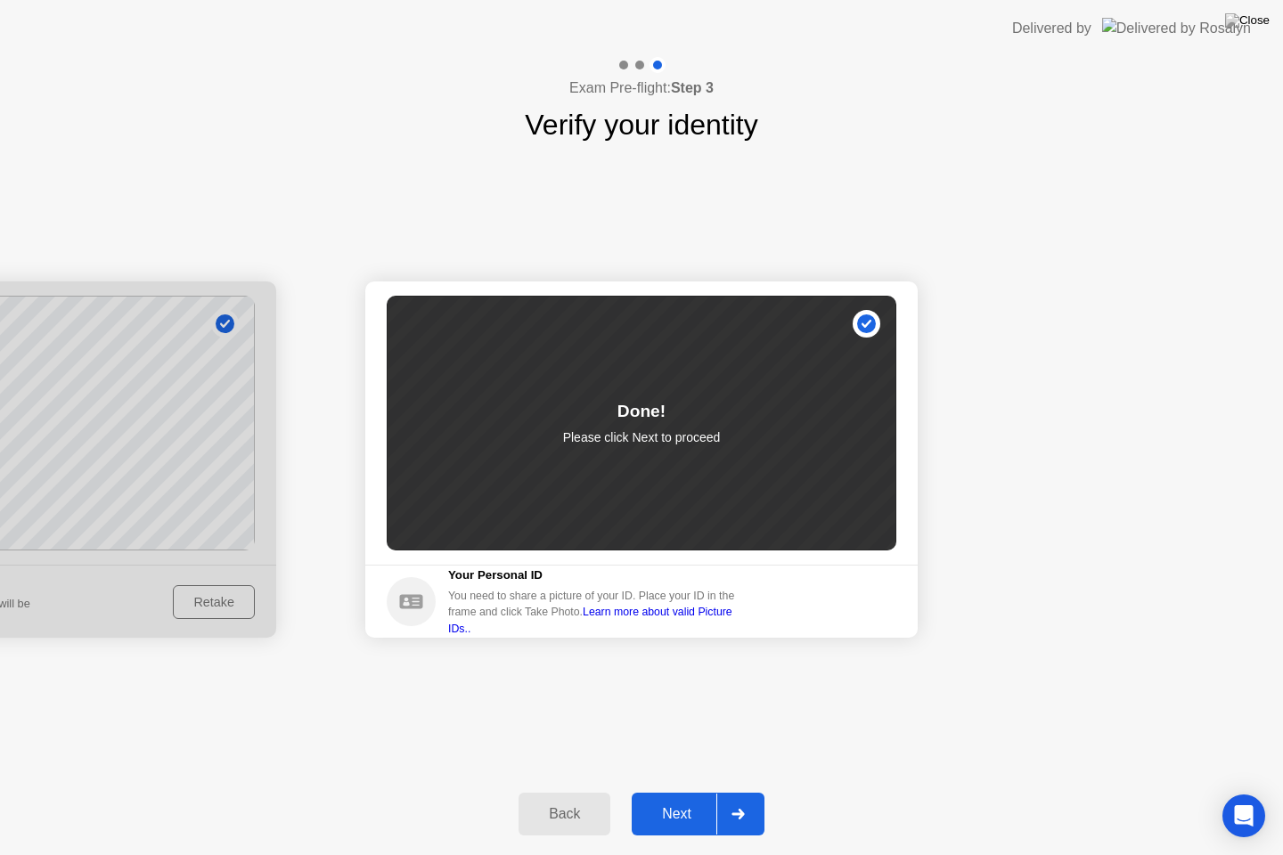
click at [687, 814] on button "Next" at bounding box center [698, 814] width 133 height 43
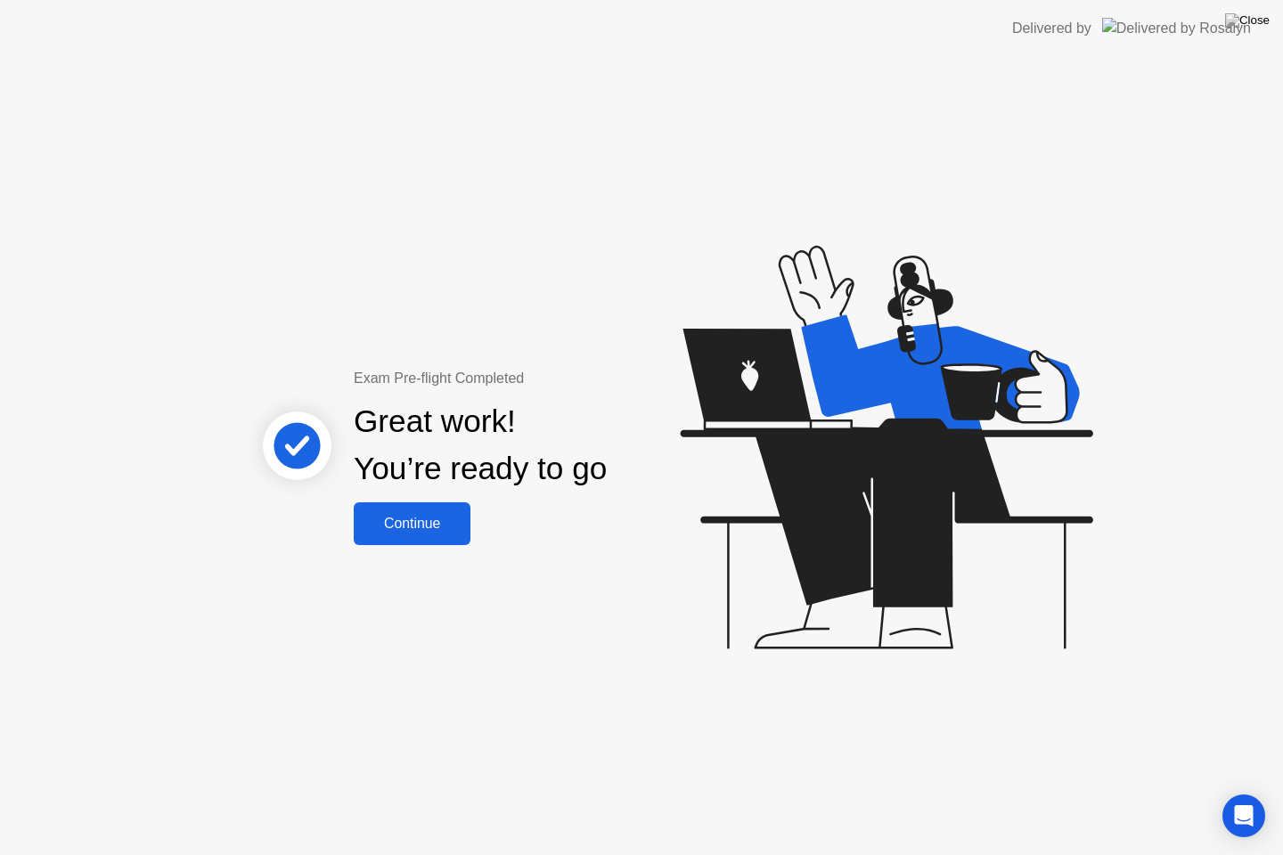
click at [415, 531] on div "Continue" at bounding box center [412, 524] width 106 height 16
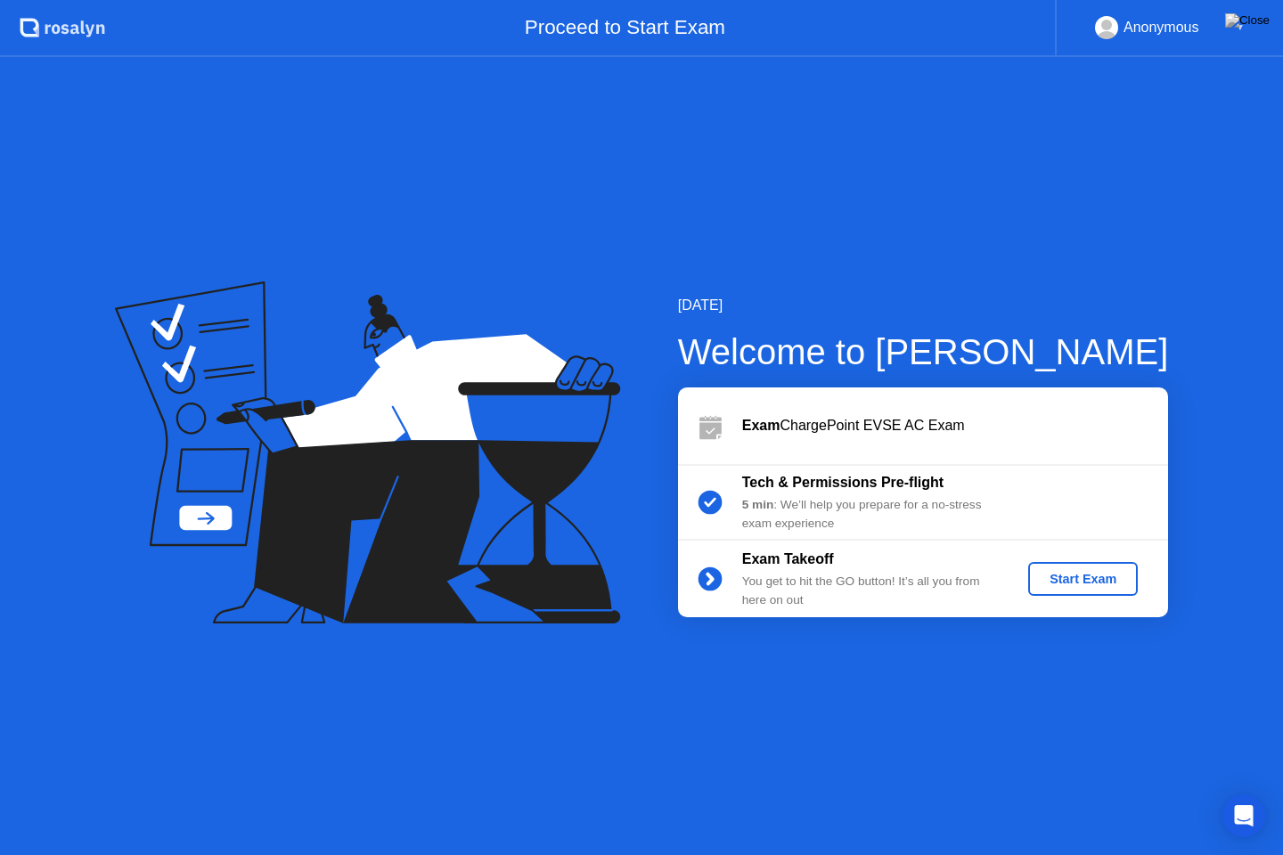
click at [1099, 591] on button "Start Exam" at bounding box center [1083, 579] width 110 height 34
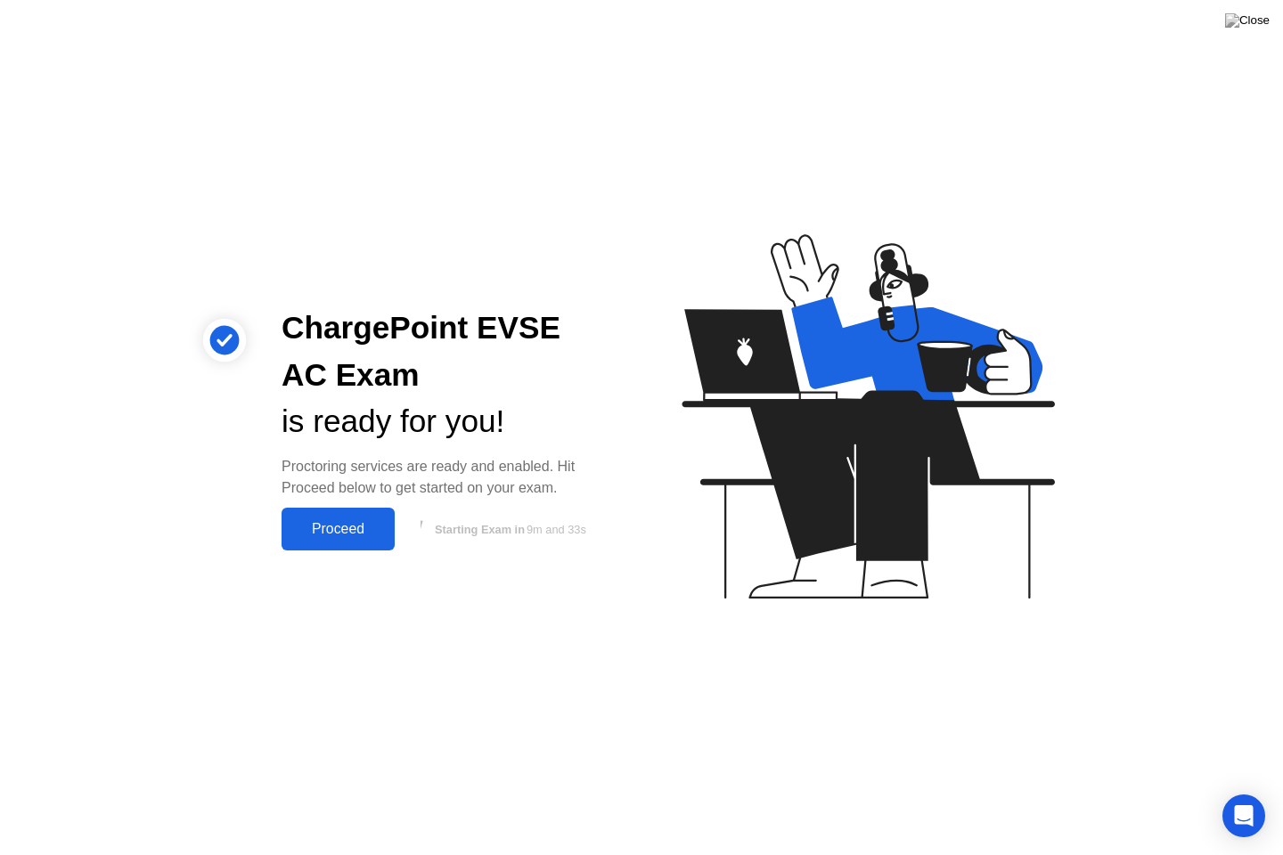
click at [326, 540] on button "Proceed" at bounding box center [338, 529] width 113 height 43
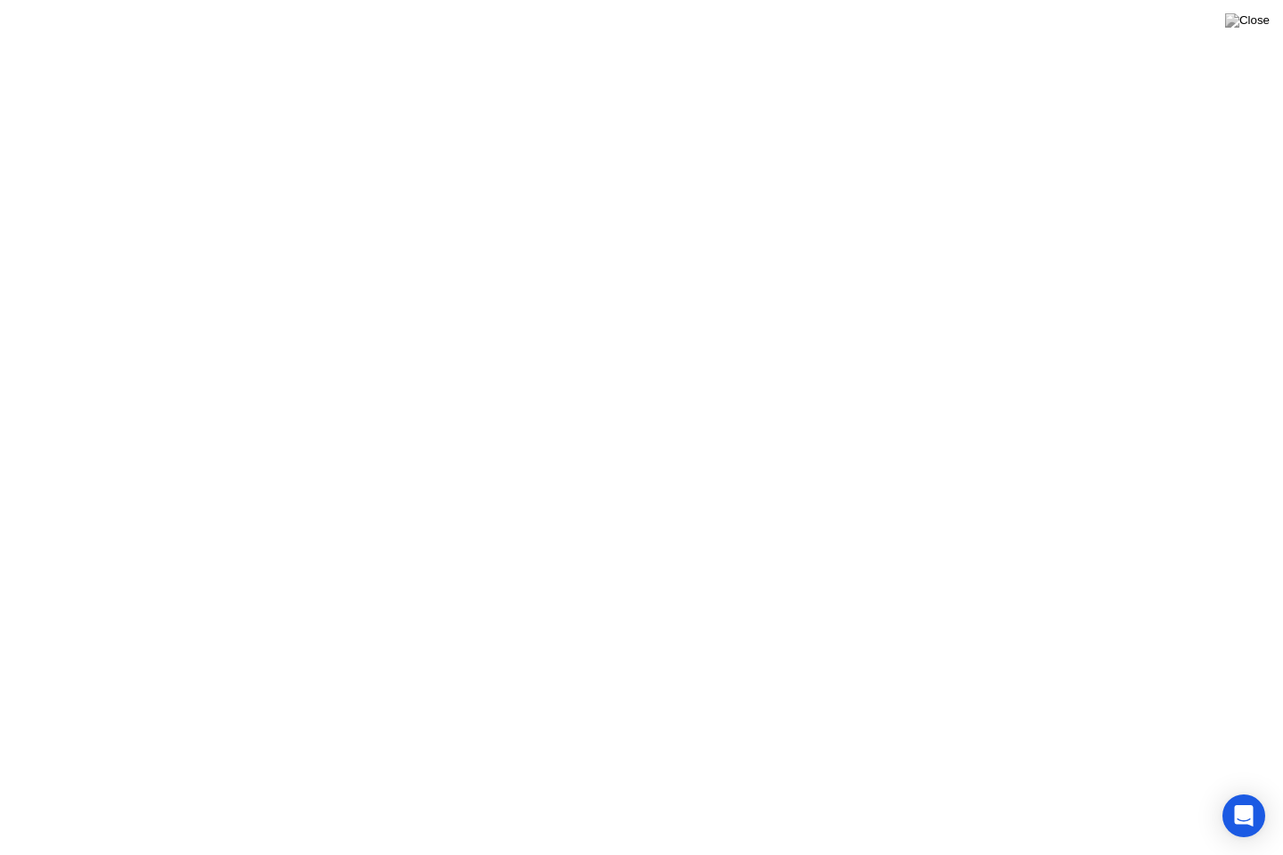
click icon
click at [726, 814] on icon at bounding box center [723, 824] width 29 height 26
click at [721, 814] on icon at bounding box center [723, 824] width 29 height 26
click at [828, 814] on button "Exam Rules" at bounding box center [804, 827] width 94 height 16
